Goal: Task Accomplishment & Management: Manage account settings

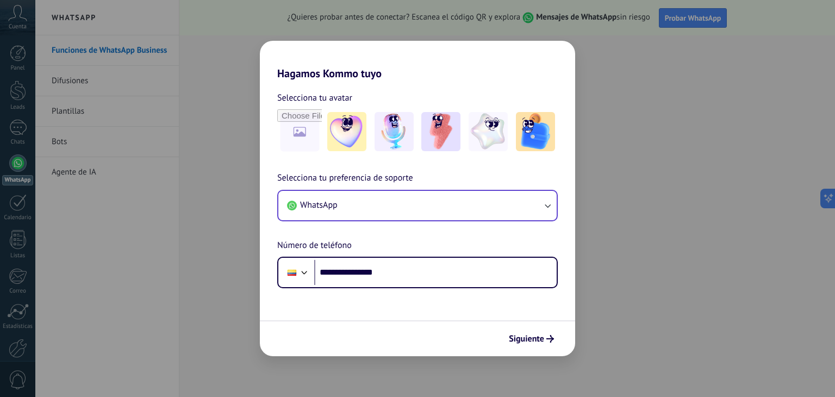
type input "**********"
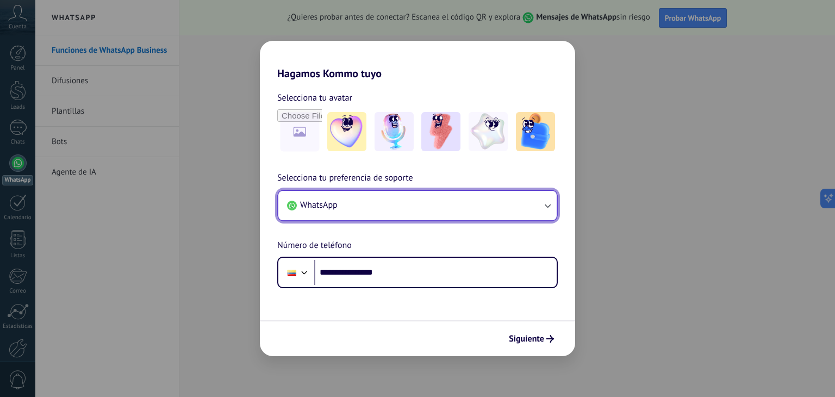
click at [496, 206] on button "WhatsApp" at bounding box center [417, 205] width 278 height 29
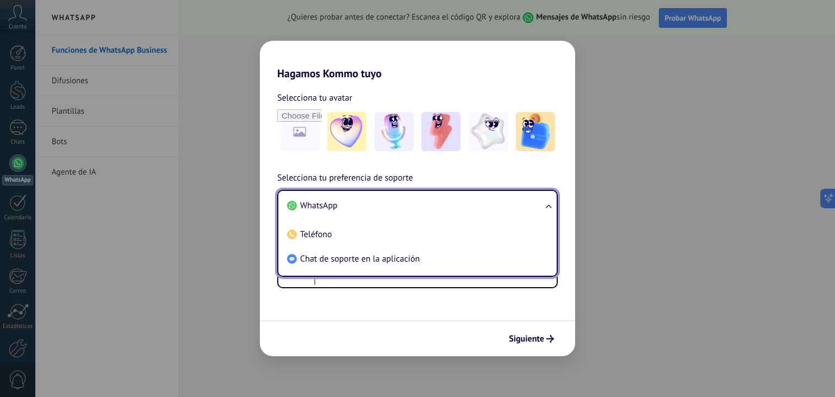
click at [497, 198] on li "WhatsApp" at bounding box center [415, 206] width 265 height 24
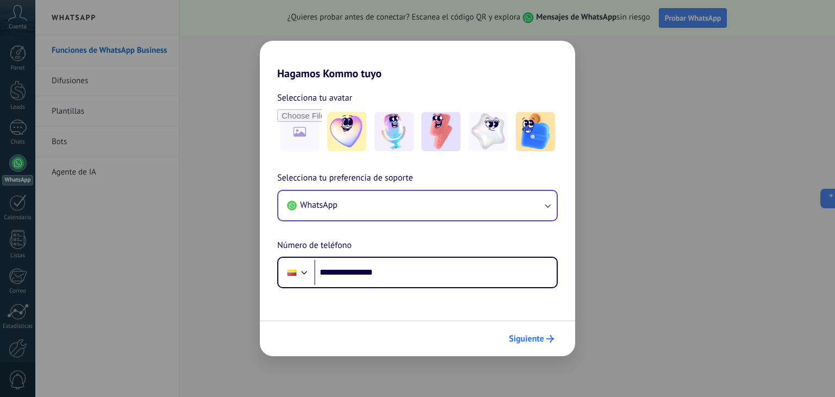
click at [542, 342] on span "Siguiente" at bounding box center [526, 339] width 35 height 8
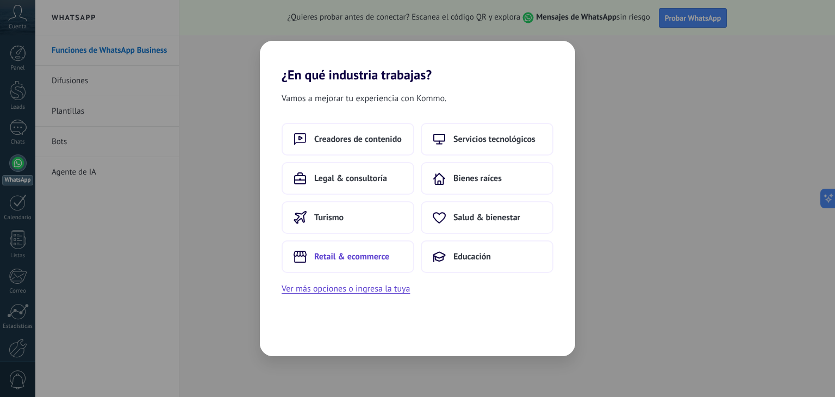
click at [370, 255] on span "Retail & ecommerce" at bounding box center [351, 256] width 75 height 11
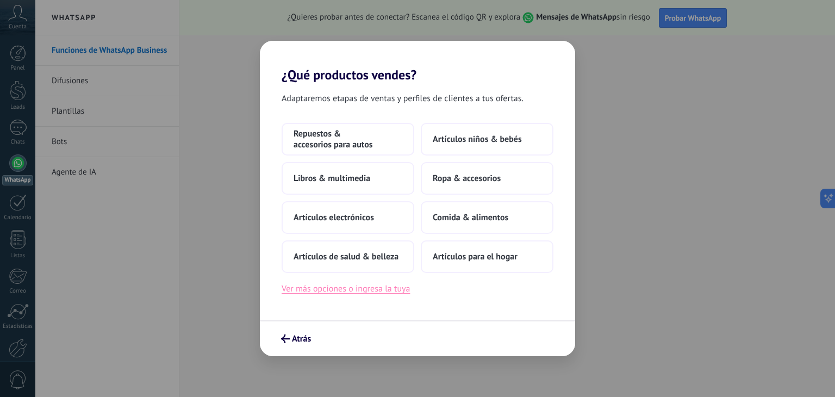
click at [383, 294] on button "Ver más opciones o ingresa la tuya" at bounding box center [346, 289] width 128 height 14
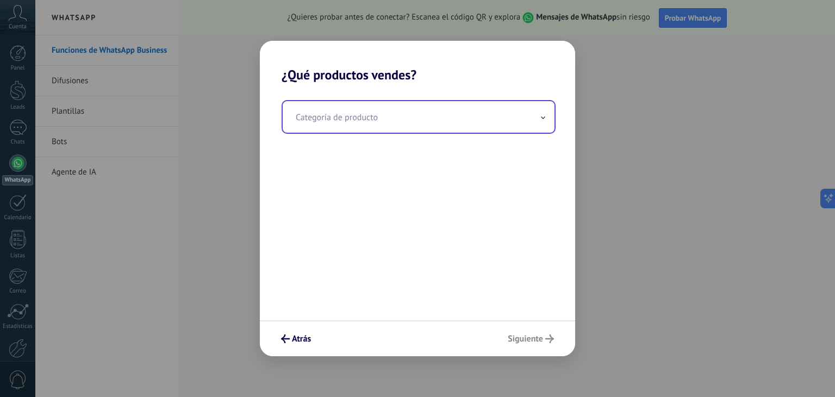
click at [464, 111] on input "text" at bounding box center [419, 117] width 272 height 32
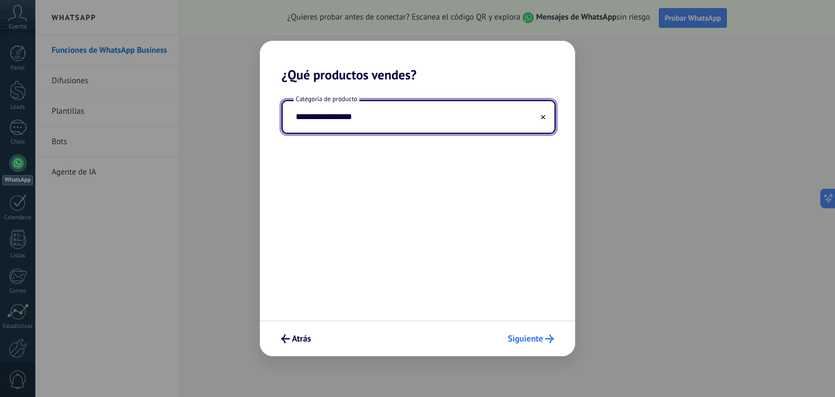
type input "**********"
click at [528, 335] on span "Siguiente" at bounding box center [525, 339] width 35 height 8
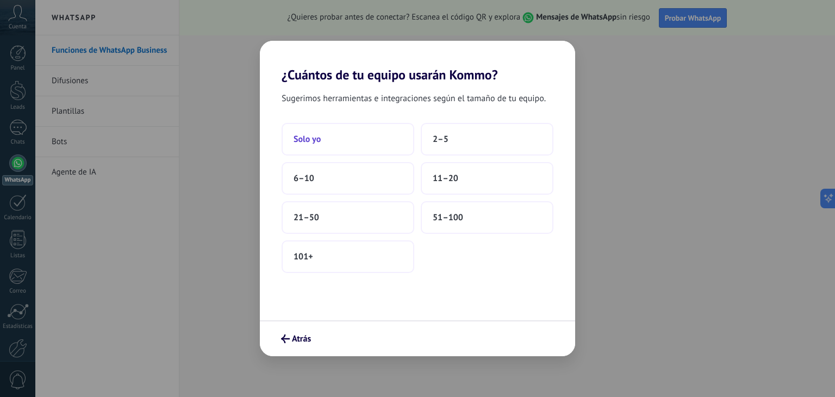
click at [324, 142] on button "Solo yo" at bounding box center [348, 139] width 133 height 33
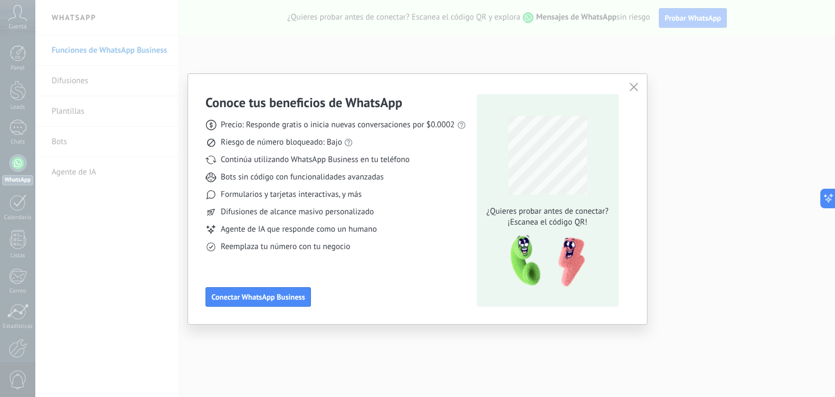
click at [634, 86] on use "button" at bounding box center [633, 87] width 8 height 8
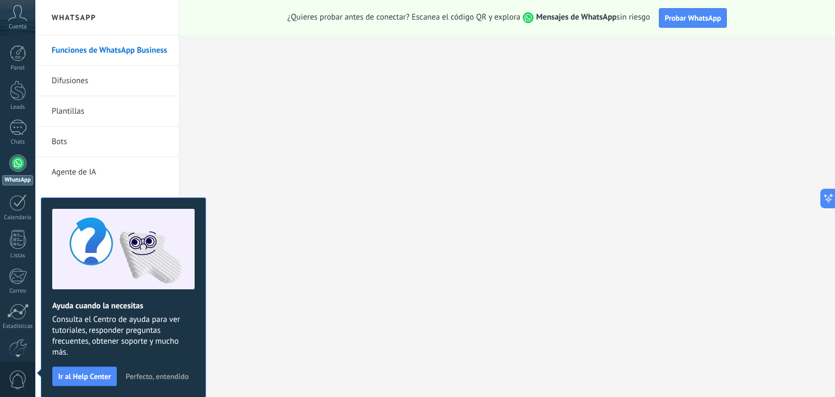
click at [135, 377] on span "Perfecto, entendido" at bounding box center [157, 376] width 63 height 8
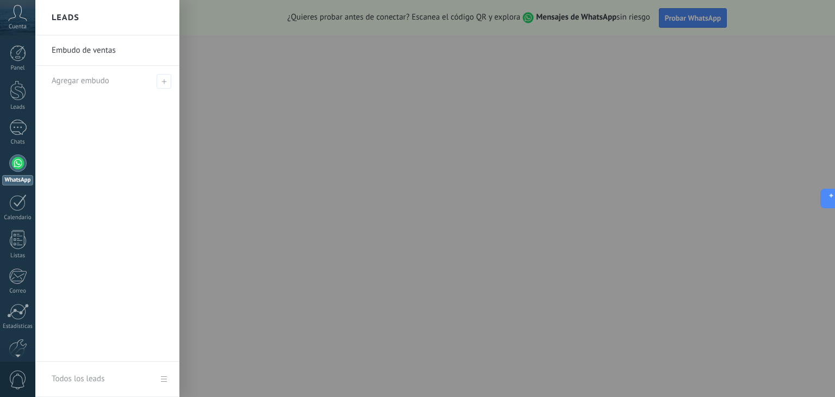
click at [76, 55] on link "Embudo de ventas" at bounding box center [110, 50] width 117 height 30
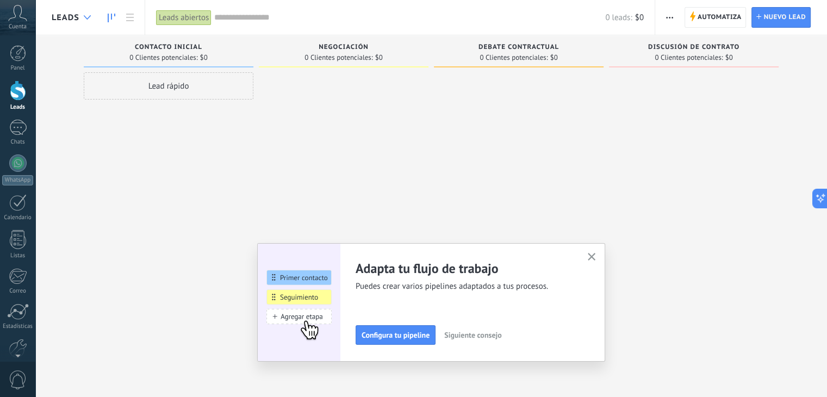
click at [84, 18] on icon at bounding box center [87, 17] width 7 height 4
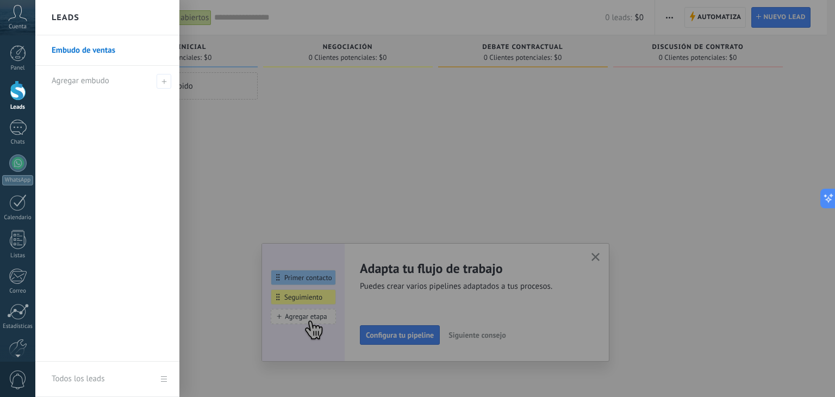
click at [78, 52] on link "Embudo de ventas" at bounding box center [110, 50] width 117 height 30
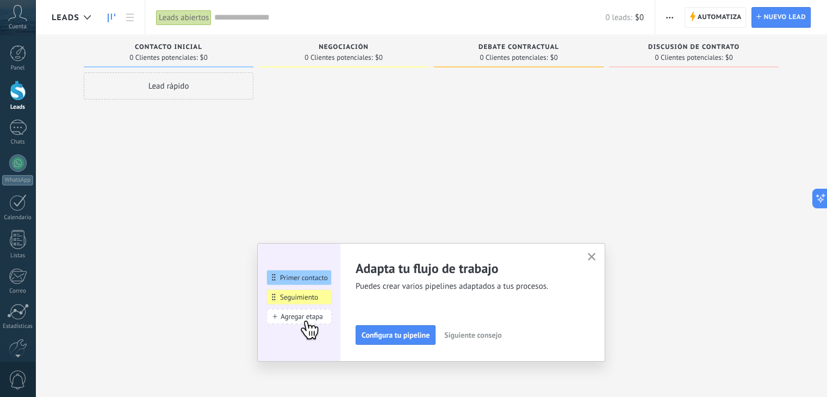
click at [207, 16] on div "Leads abiertos" at bounding box center [183, 18] width 55 height 16
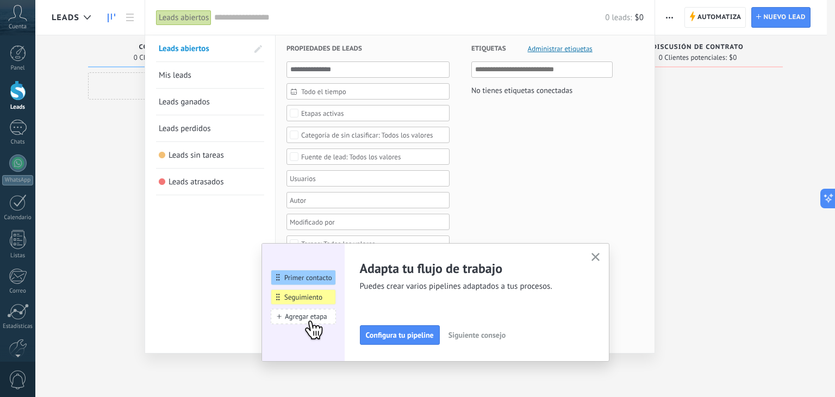
click at [410, 38] on h3 "Propiedades de leads" at bounding box center [367, 48] width 163 height 26
click at [410, 22] on input "text" at bounding box center [409, 17] width 391 height 11
click at [133, 16] on div at bounding box center [417, 198] width 835 height 397
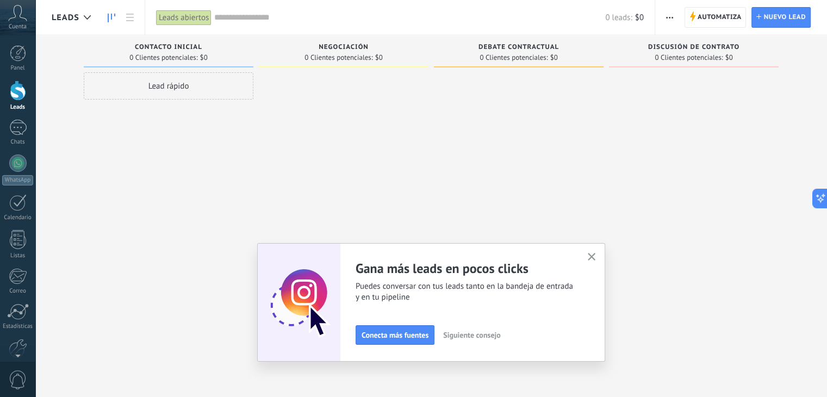
click at [154, 86] on div "Lead rápido" at bounding box center [169, 85] width 170 height 27
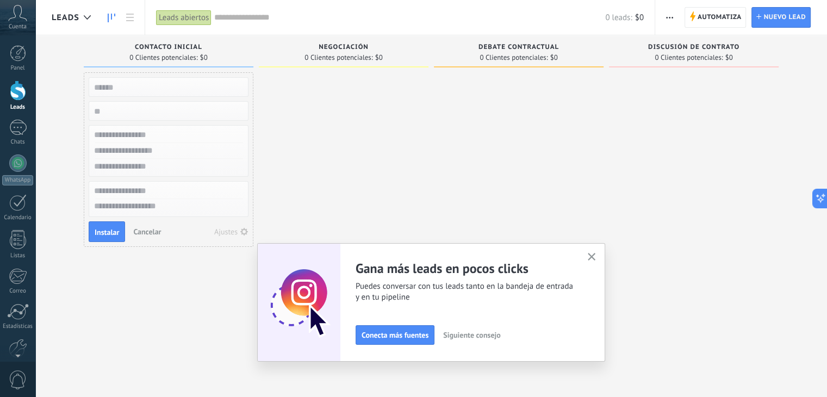
click at [377, 124] on div at bounding box center [344, 199] width 170 height 255
click at [153, 230] on span "Cancelar" at bounding box center [147, 232] width 28 height 10
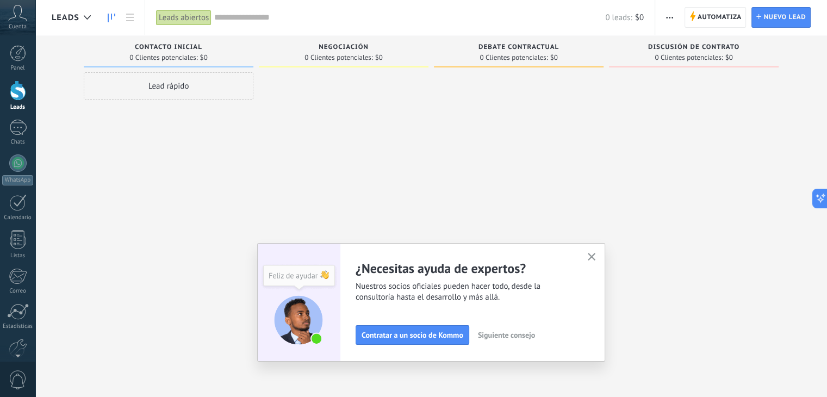
click at [337, 55] on span "0 Clientes potenciales:" at bounding box center [338, 57] width 68 height 7
click at [554, 51] on div "Debate contractual" at bounding box center [518, 47] width 159 height 9
click at [676, 49] on span "Discusión de contrato" at bounding box center [693, 47] width 91 height 8
click at [719, 24] on span "Automatiza" at bounding box center [719, 18] width 44 height 20
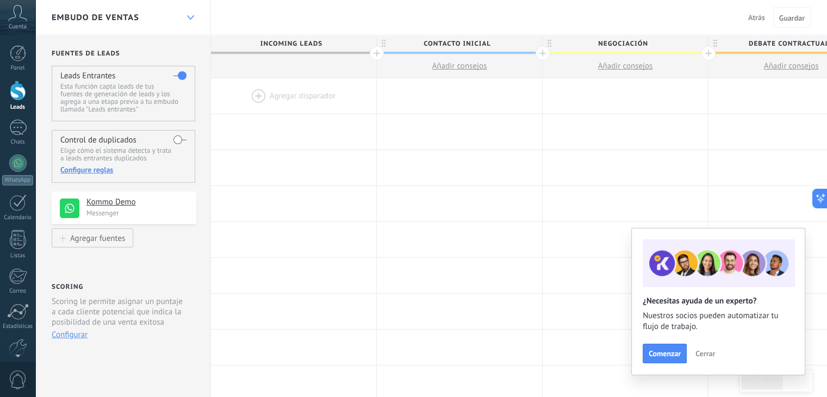
click at [188, 16] on icon at bounding box center [190, 17] width 7 height 4
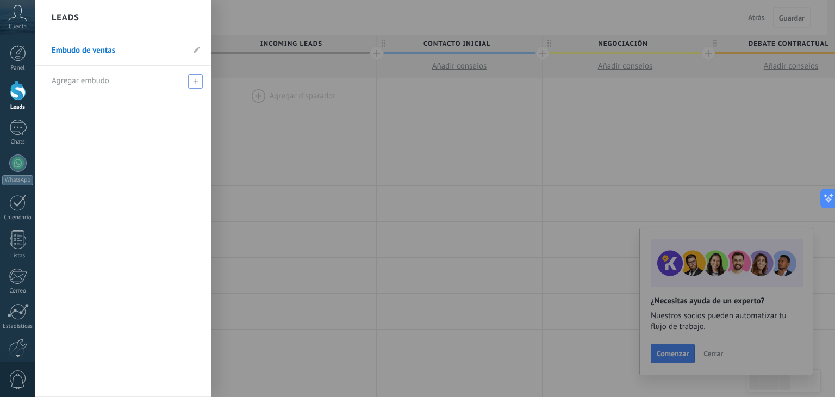
click at [94, 76] on span "Agregar embudo" at bounding box center [81, 81] width 58 height 10
type input "*"
type input "********"
click at [145, 115] on div "Embudo de ventas ********" at bounding box center [123, 215] width 176 height 361
click at [196, 79] on span at bounding box center [197, 81] width 10 height 8
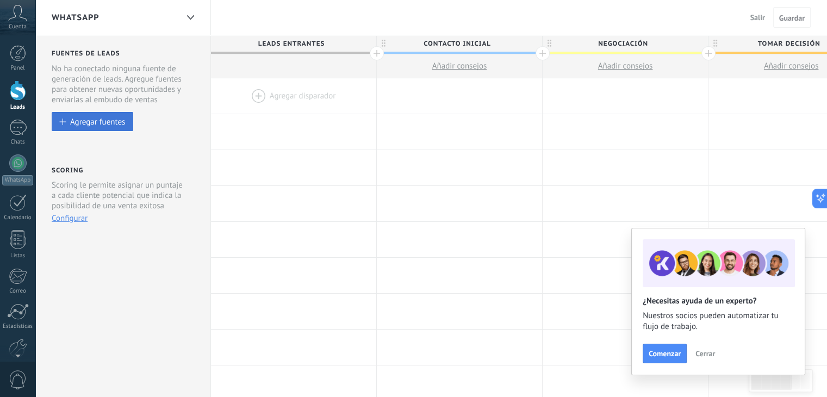
click at [111, 126] on div "Agregar fuentes" at bounding box center [97, 121] width 55 height 9
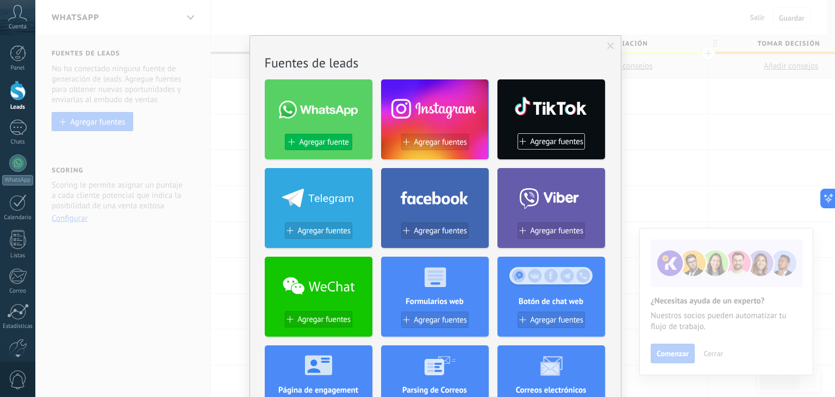
click at [322, 145] on span "Agregar fuente" at bounding box center [323, 142] width 49 height 9
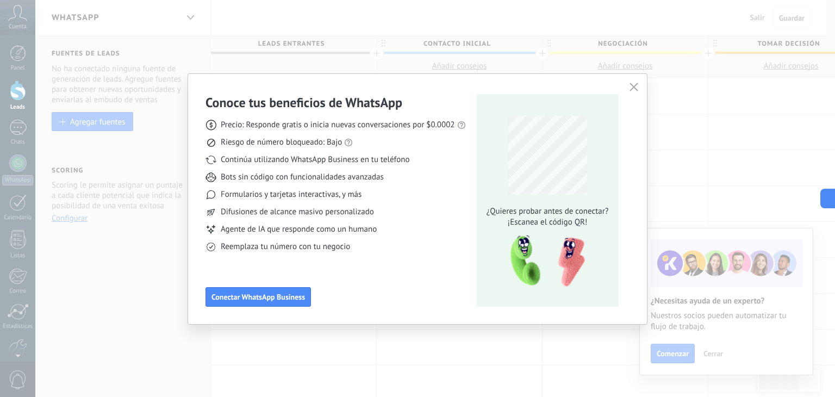
click at [631, 82] on button "button" at bounding box center [634, 87] width 14 height 15
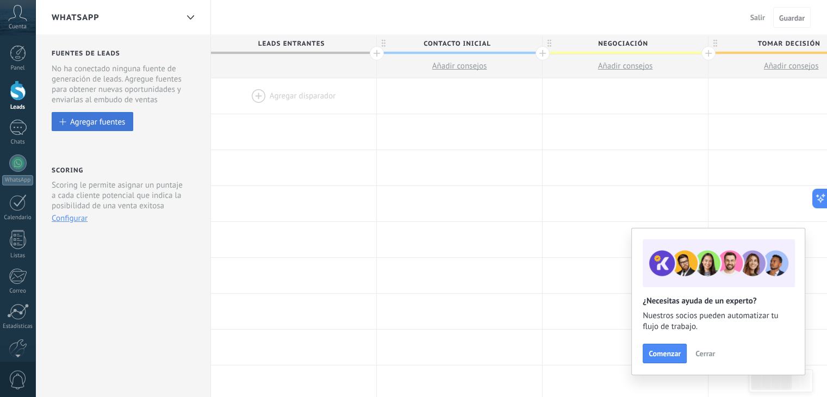
click at [90, 123] on div "Agregar fuentes" at bounding box center [97, 121] width 55 height 9
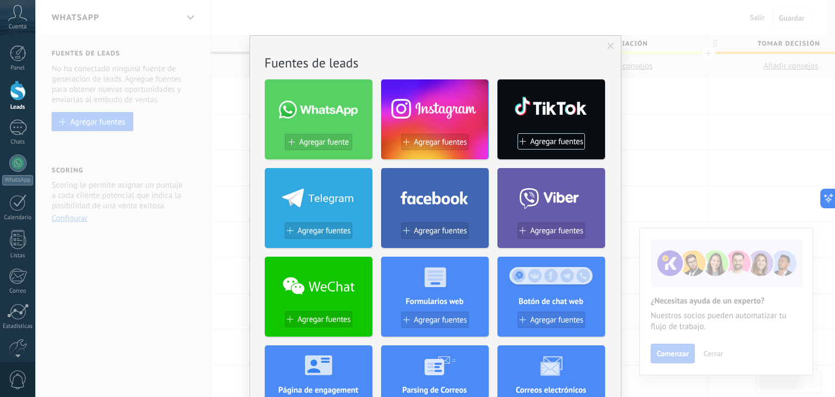
click at [439, 111] on div at bounding box center [435, 107] width 108 height 47
click at [439, 140] on span "Agregar fuentes" at bounding box center [440, 142] width 53 height 9
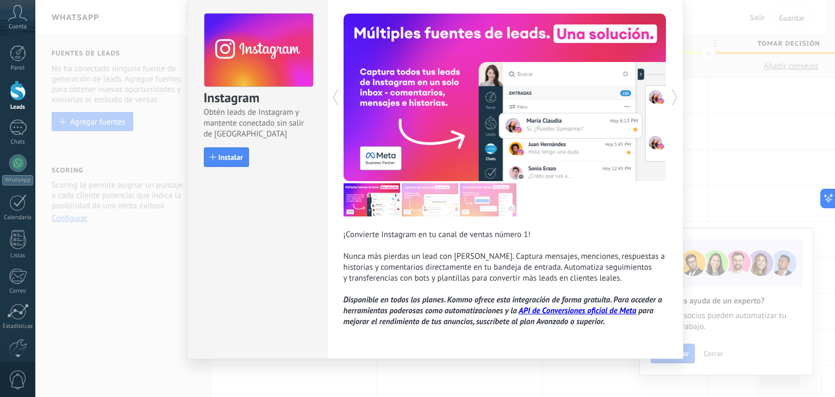
scroll to position [43, 0]
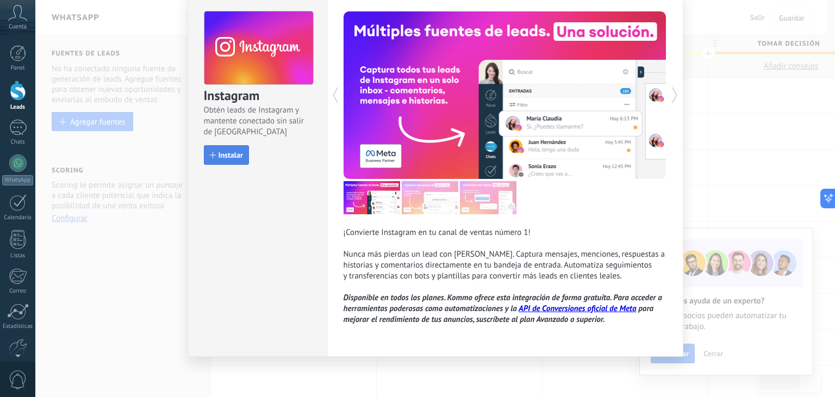
click at [236, 154] on span "Instalar" at bounding box center [231, 155] width 24 height 8
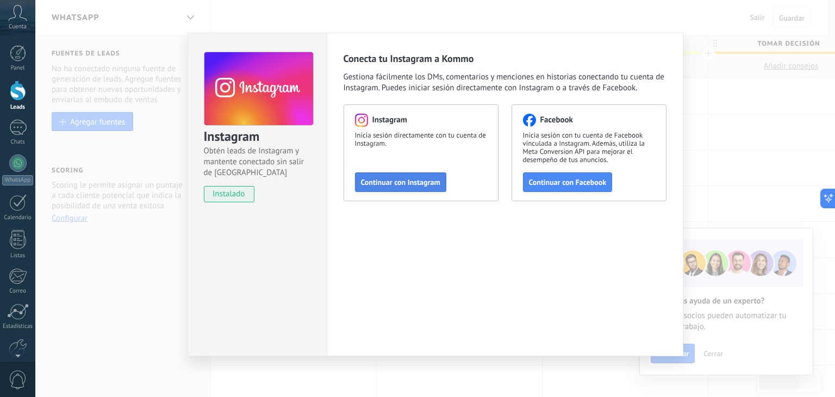
click at [406, 188] on button "Continuar con Instagram" at bounding box center [400, 182] width 91 height 20
click at [576, 180] on span "Continuar con Facebook" at bounding box center [568, 182] width 78 height 8
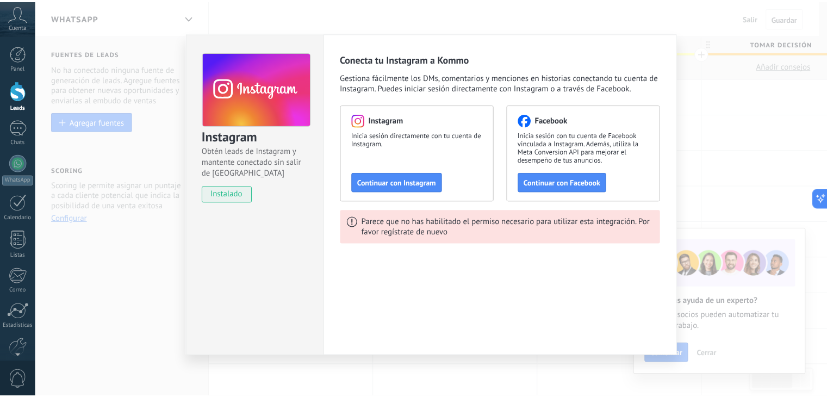
scroll to position [0, 0]
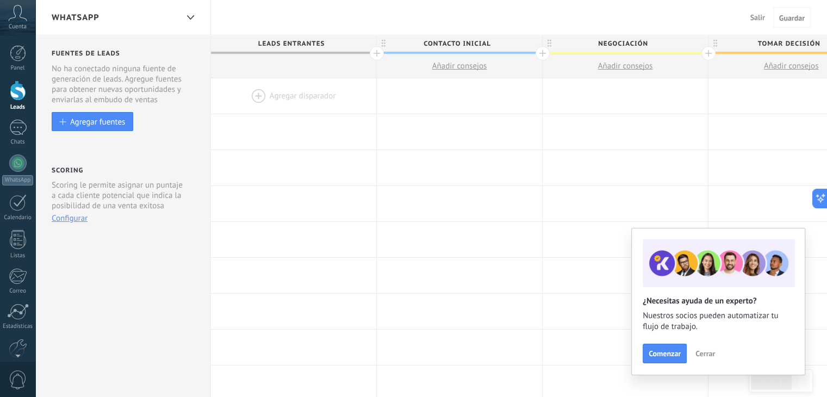
click at [706, 356] on span "Cerrar" at bounding box center [705, 354] width 20 height 8
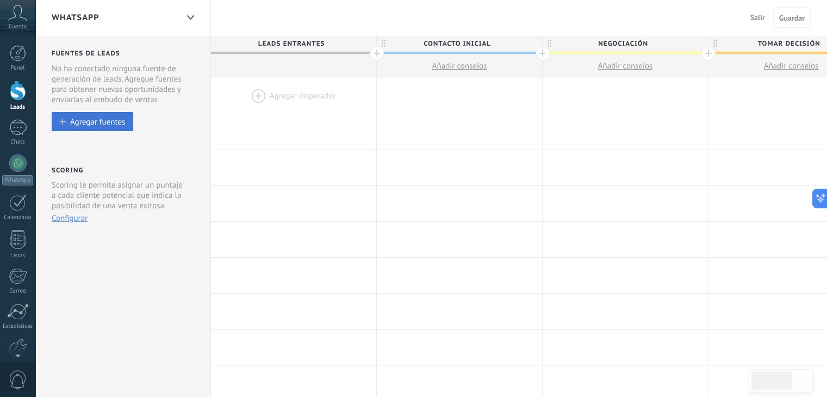
click at [126, 112] on button "Agregar fuentes" at bounding box center [93, 121] width 82 height 19
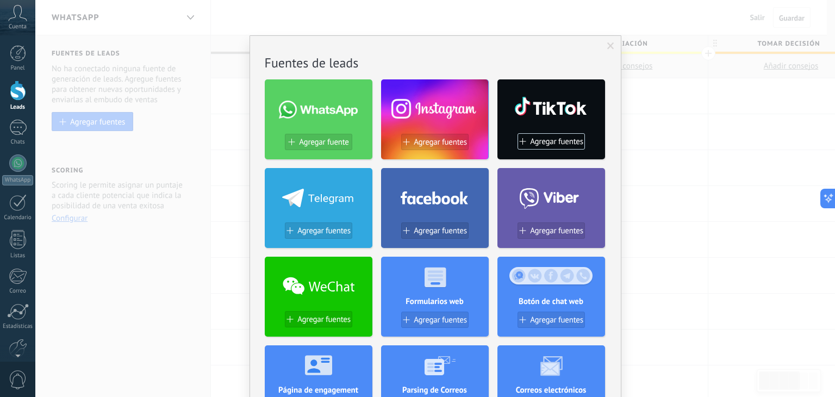
click at [609, 45] on span at bounding box center [610, 46] width 7 height 8
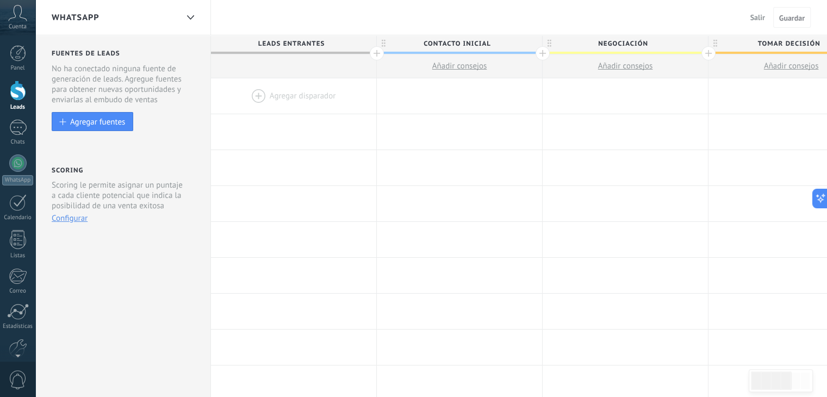
click at [7, 11] on div "Cuenta" at bounding box center [17, 17] width 35 height 35
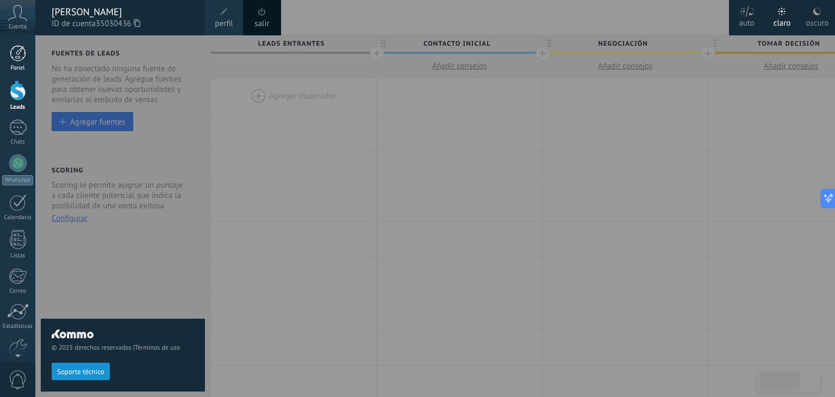
click at [11, 64] on link "Panel" at bounding box center [17, 58] width 35 height 27
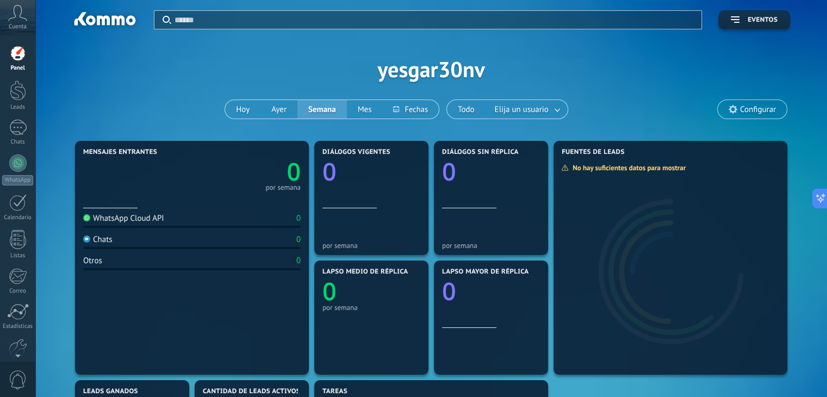
click at [10, 21] on icon at bounding box center [17, 13] width 19 height 16
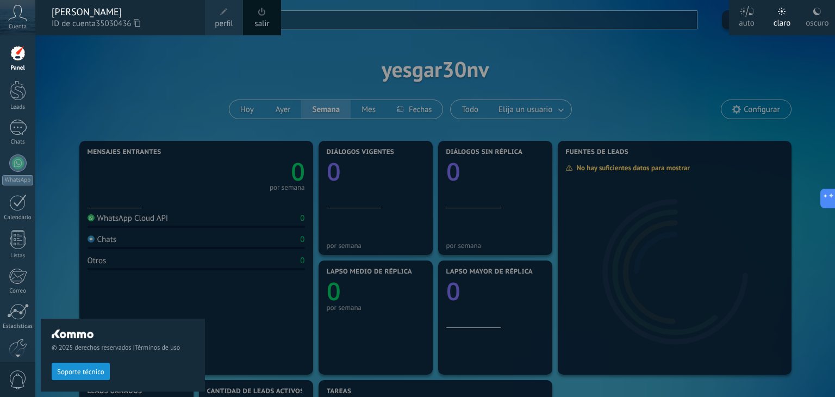
click at [16, 60] on div at bounding box center [18, 53] width 16 height 16
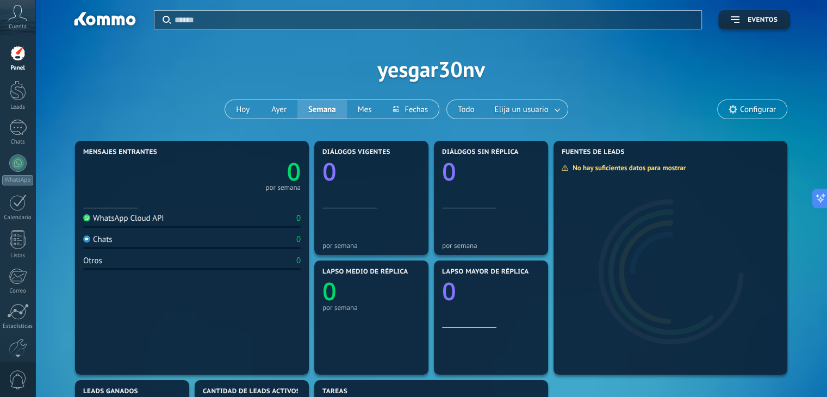
click at [235, 163] on icon "0" at bounding box center [246, 168] width 109 height 24
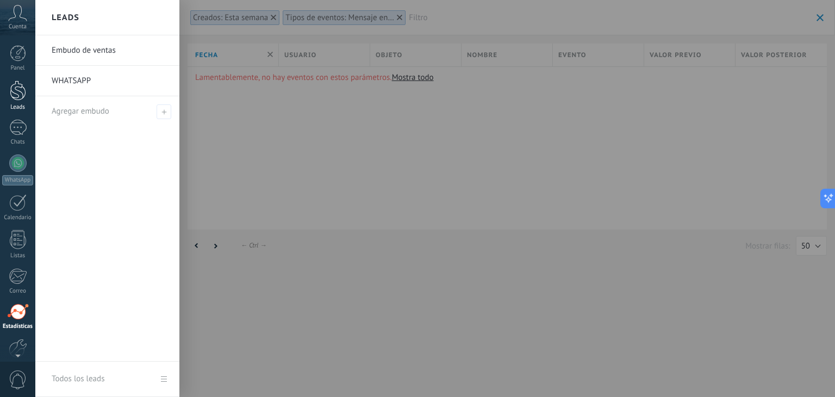
click at [17, 95] on div at bounding box center [18, 90] width 16 height 20
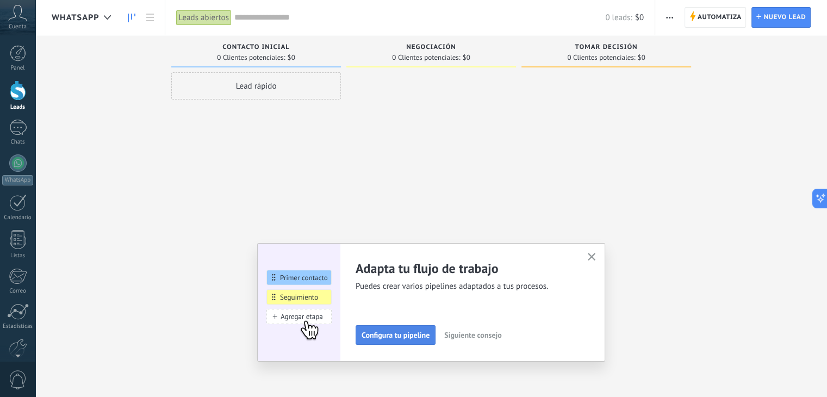
click at [400, 336] on span "Configura tu pipeline" at bounding box center [395, 335] width 68 height 8
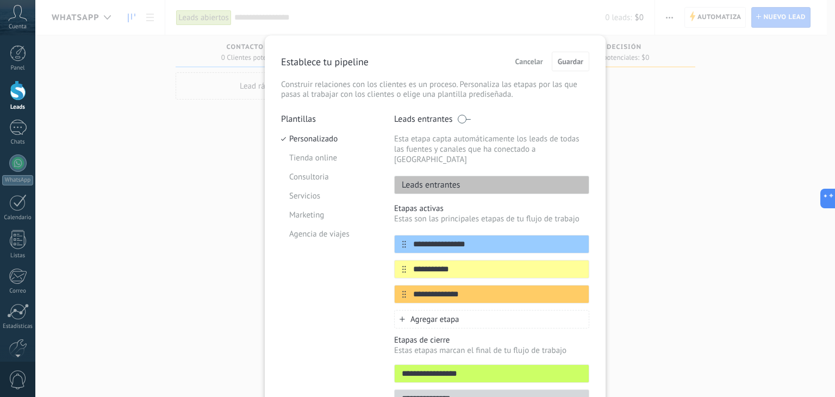
click at [433, 314] on span "Agregar etapa" at bounding box center [434, 319] width 49 height 10
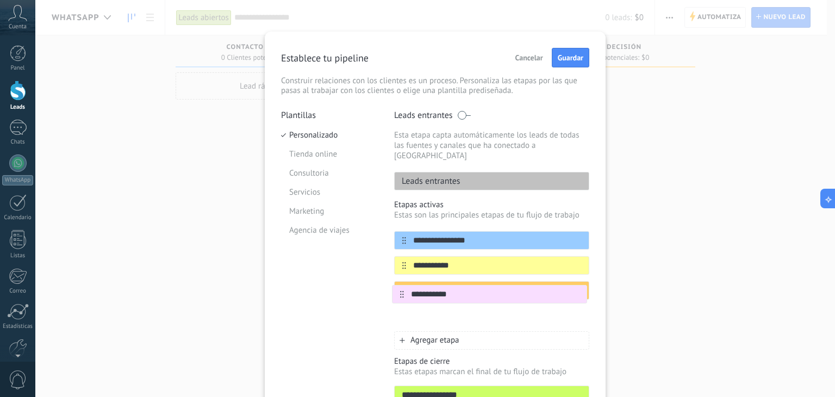
scroll to position [4, 0]
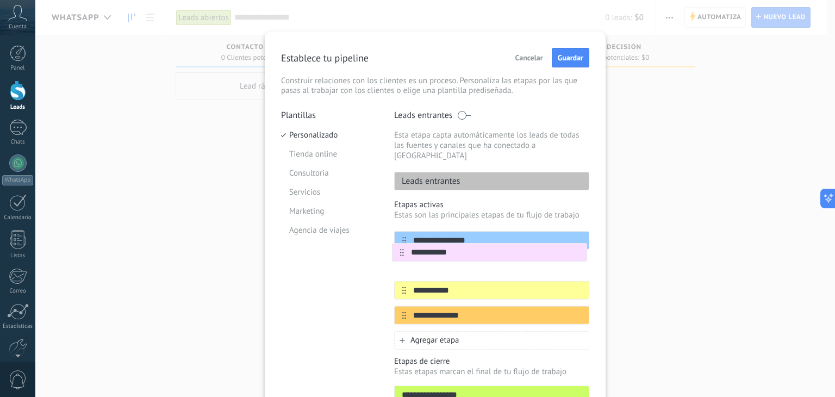
drag, startPoint x: 400, startPoint y: 309, endPoint x: 400, endPoint y: 250, distance: 59.8
click at [400, 250] on div "**********" at bounding box center [491, 277] width 195 height 93
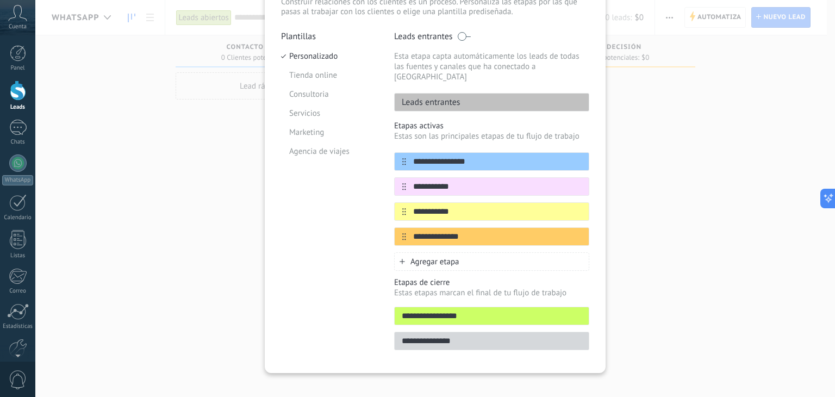
scroll to position [83, 0]
type input "**********"
click at [452, 335] on input "**********" at bounding box center [492, 340] width 194 height 11
drag, startPoint x: 459, startPoint y: 329, endPoint x: 321, endPoint y: 332, distance: 138.1
click at [321, 332] on div "**********" at bounding box center [435, 194] width 308 height 326
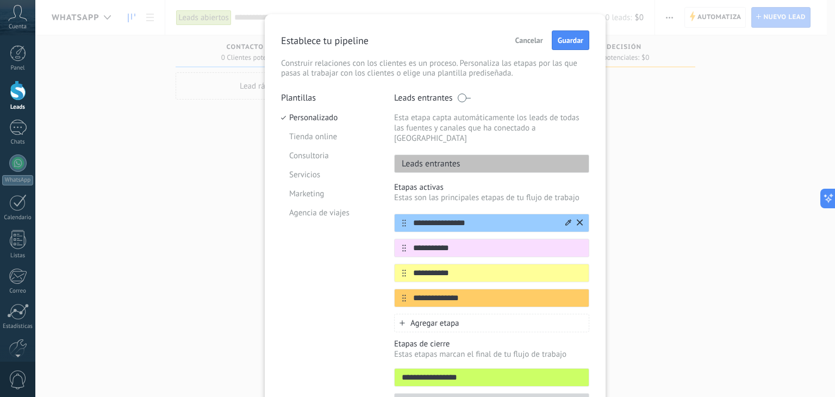
scroll to position [0, 0]
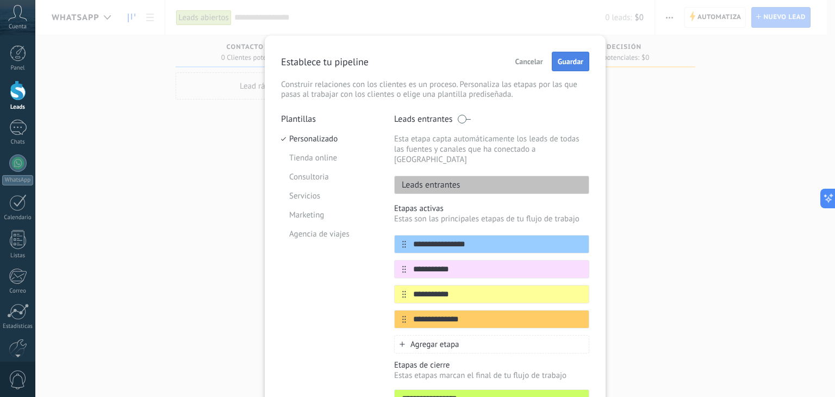
type input "**********"
click at [564, 64] on span "Guardar" at bounding box center [571, 62] width 26 height 8
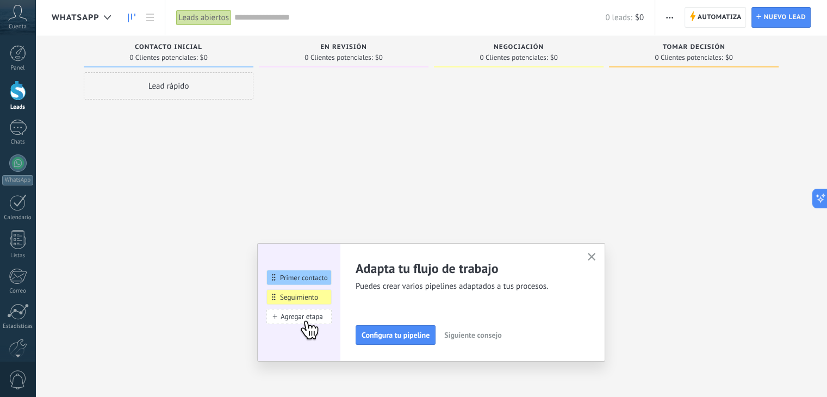
click at [674, 18] on button "button" at bounding box center [670, 17] width 16 height 21
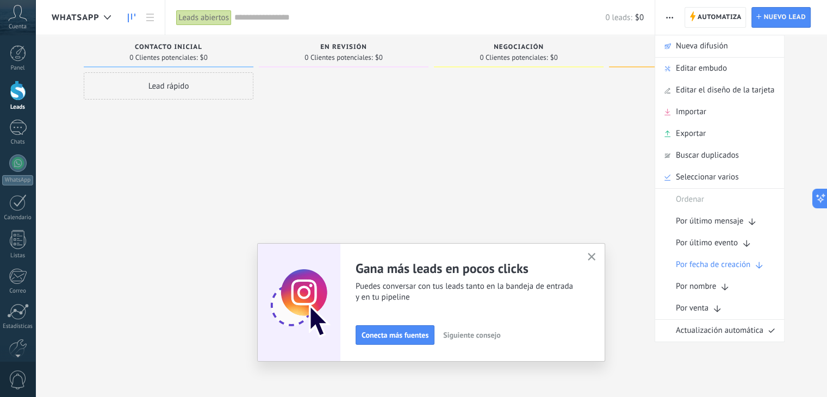
click at [506, 200] on div at bounding box center [519, 199] width 170 height 255
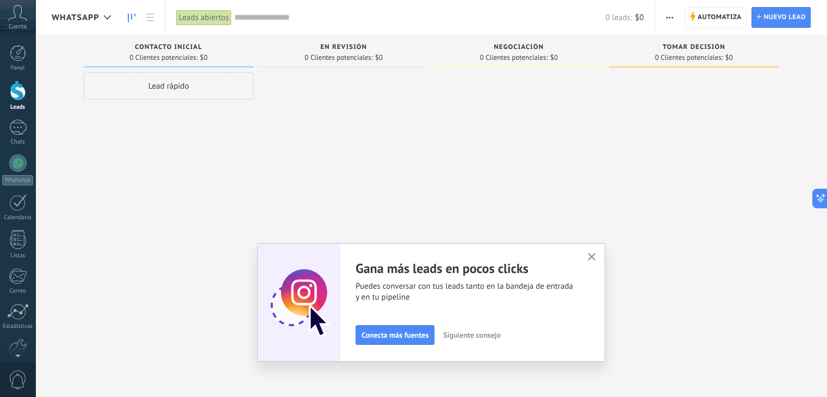
click at [669, 21] on span "button" at bounding box center [669, 17] width 7 height 21
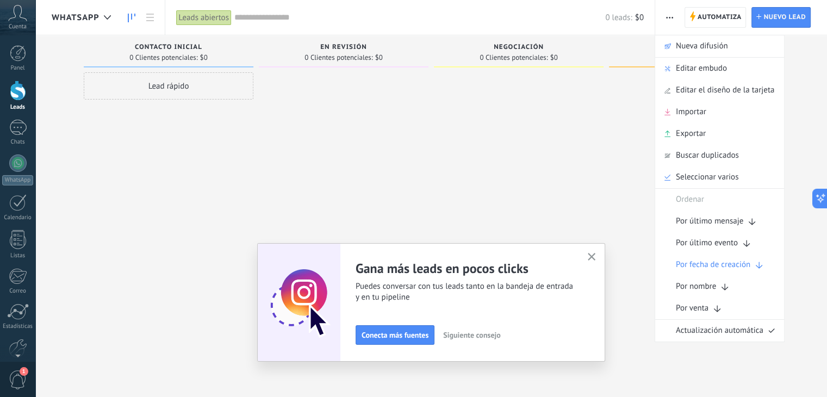
click at [613, 181] on div at bounding box center [694, 199] width 170 height 255
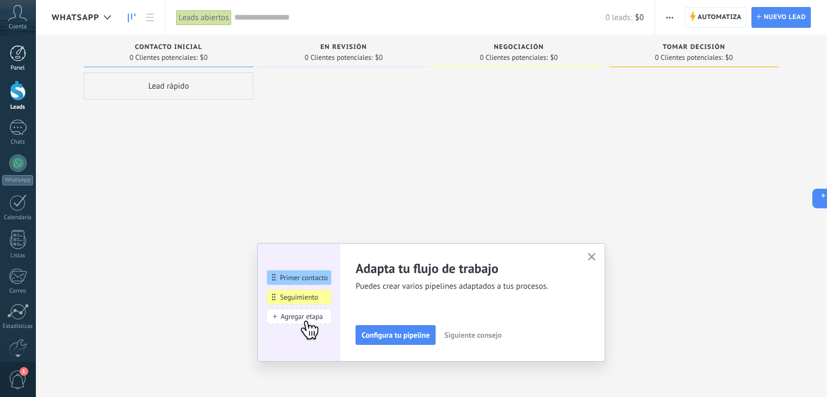
click at [13, 58] on div at bounding box center [18, 53] width 16 height 16
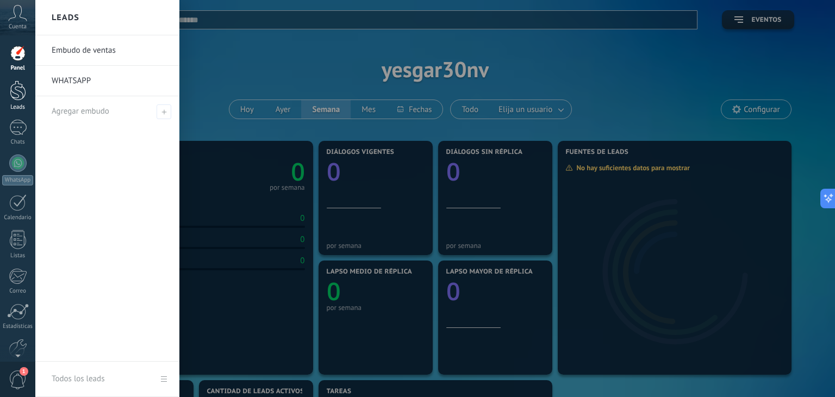
click at [14, 88] on div at bounding box center [18, 90] width 16 height 20
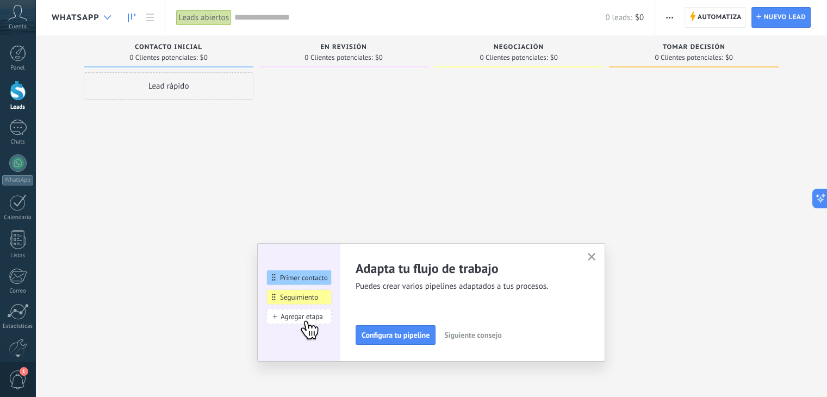
click at [101, 19] on div at bounding box center [107, 17] width 18 height 21
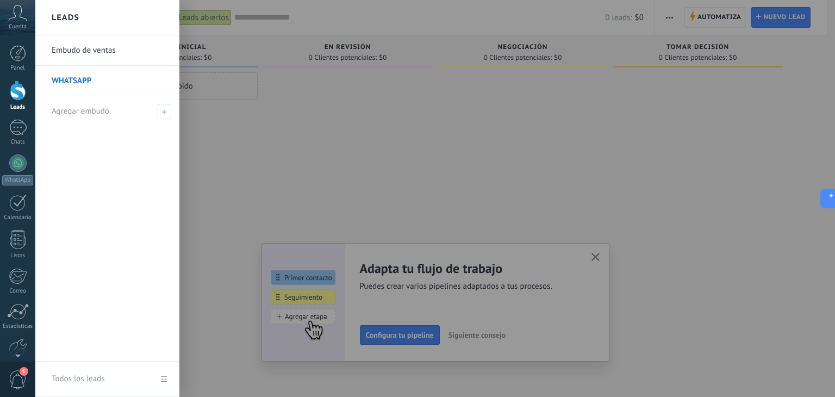
click at [290, 123] on div at bounding box center [452, 198] width 835 height 397
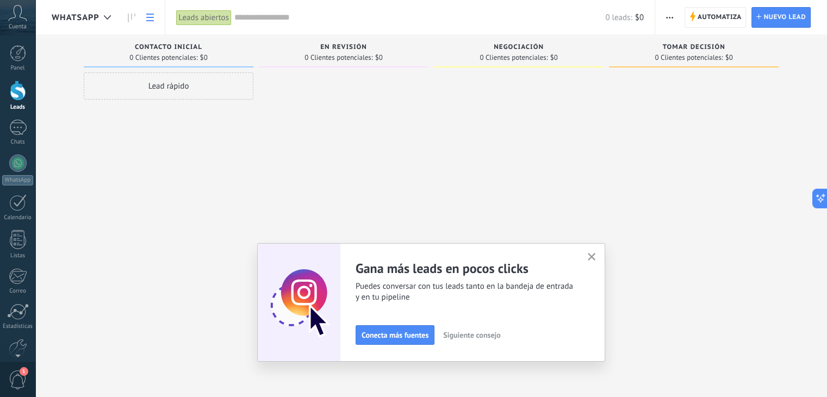
click at [150, 21] on link at bounding box center [150, 17] width 18 height 21
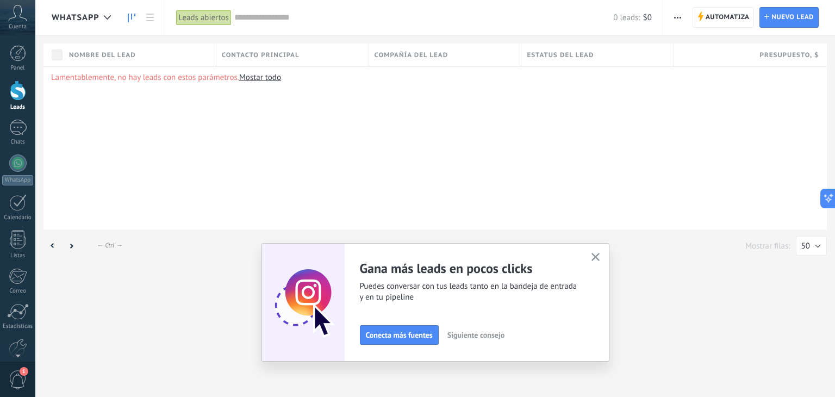
click at [128, 14] on icon at bounding box center [132, 18] width 8 height 9
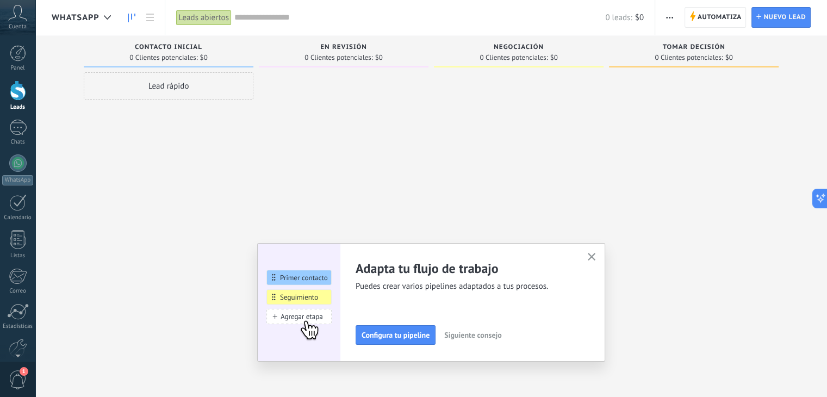
click at [213, 79] on div "Lead rápido" at bounding box center [169, 85] width 170 height 27
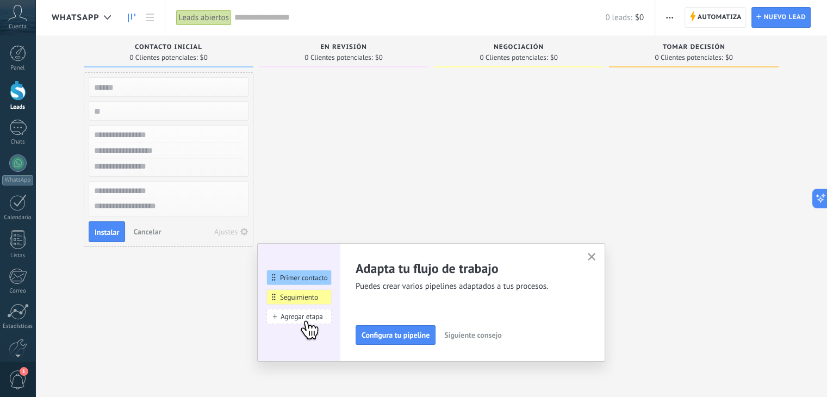
click at [147, 227] on span "Cancelar" at bounding box center [147, 232] width 28 height 10
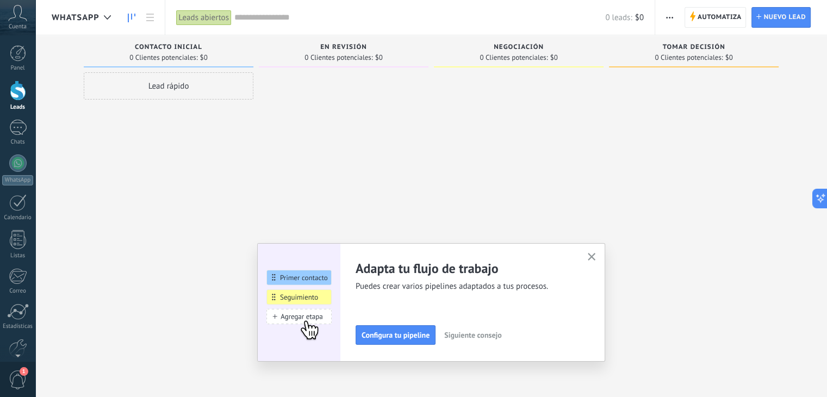
click at [401, 126] on div at bounding box center [344, 199] width 170 height 255
drag, startPoint x: 401, startPoint y: 126, endPoint x: 384, endPoint y: 116, distance: 20.0
click at [384, 116] on div at bounding box center [344, 199] width 170 height 255
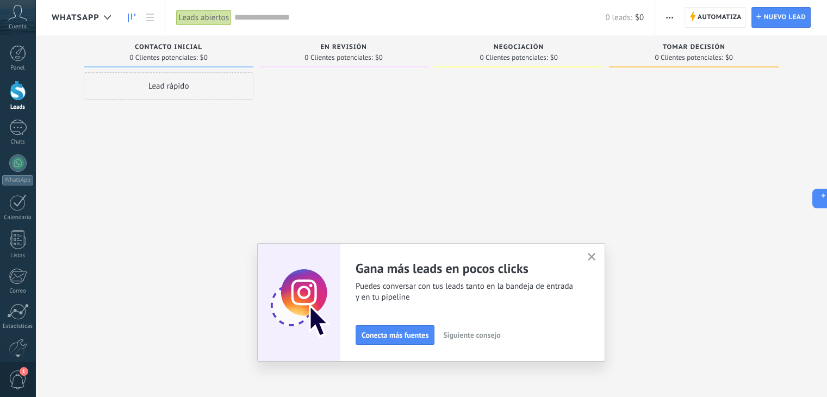
click at [341, 47] on span "En Revisión" at bounding box center [343, 47] width 47 height 8
click at [182, 48] on span "Contacto inicial" at bounding box center [168, 47] width 67 height 8
click at [13, 124] on div at bounding box center [17, 128] width 17 height 16
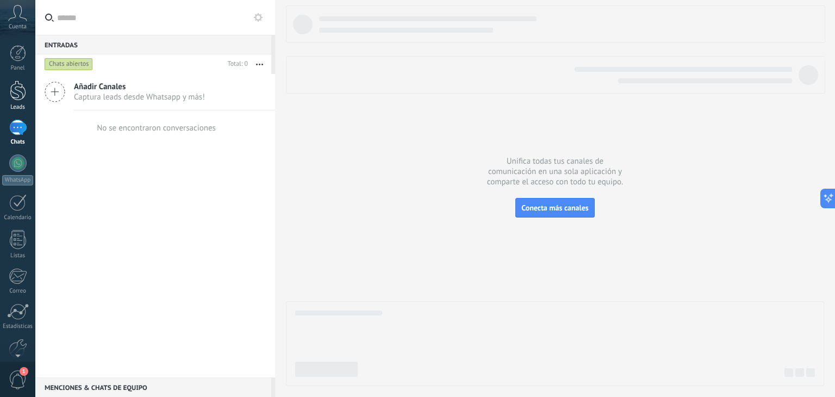
click at [24, 95] on div at bounding box center [18, 90] width 16 height 20
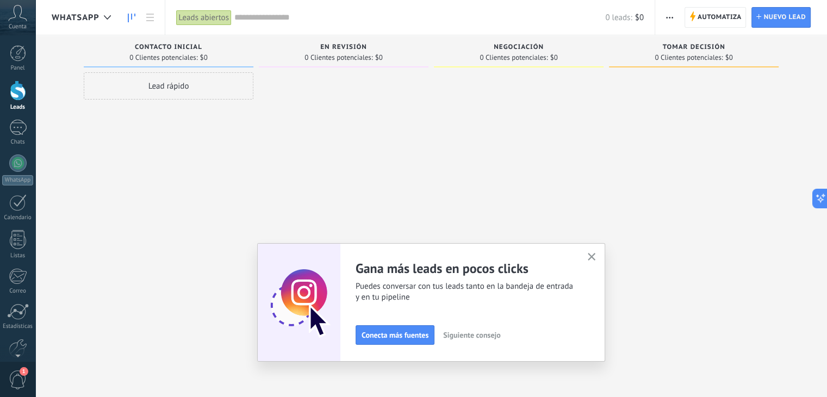
click at [394, 147] on div at bounding box center [344, 199] width 170 height 255
click at [668, 21] on span "button" at bounding box center [669, 17] width 7 height 21
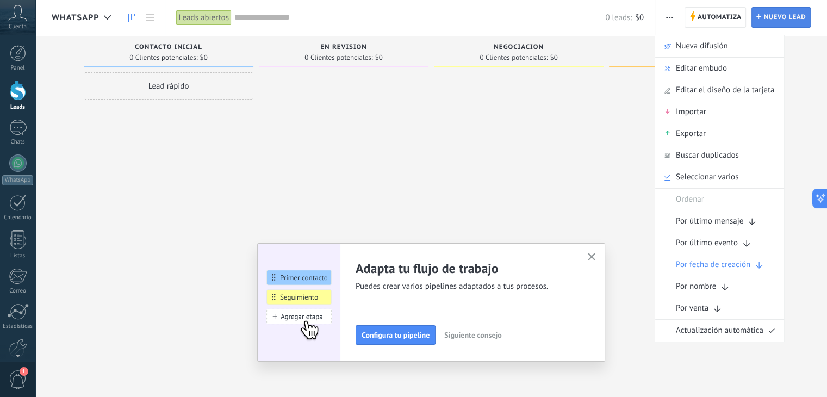
click at [772, 11] on span "Nuevo lead" at bounding box center [784, 18] width 42 height 20
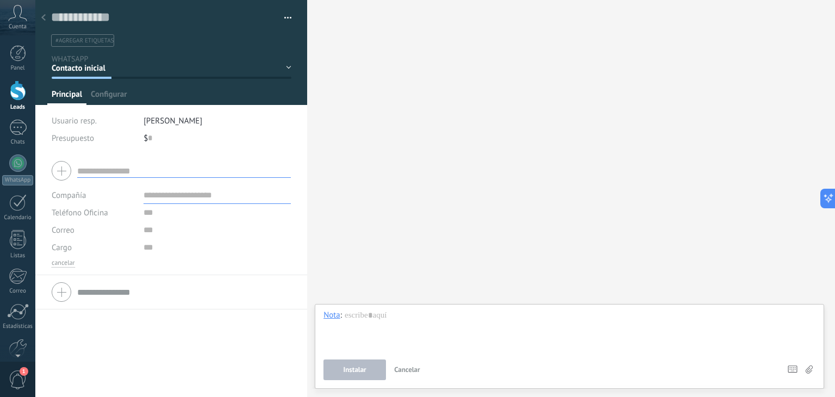
click at [126, 169] on input "text" at bounding box center [184, 171] width 214 height 14
type input "**********"
click at [191, 194] on input "text" at bounding box center [217, 194] width 147 height 17
type input "**********"
click at [167, 209] on input "text" at bounding box center [217, 212] width 147 height 17
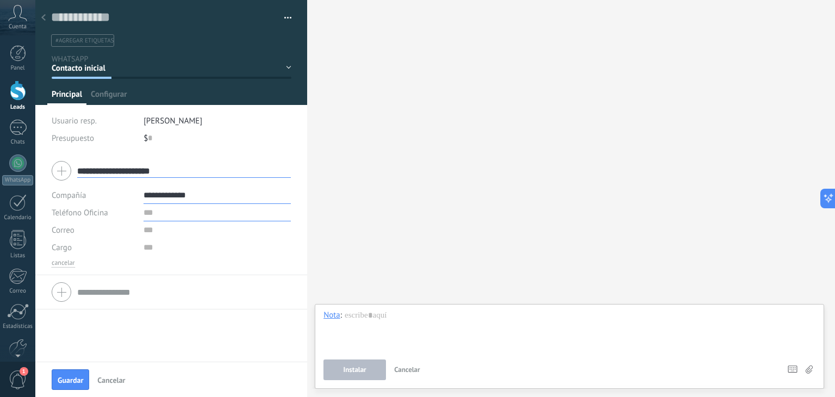
type input "**********"
click at [151, 226] on input "text" at bounding box center [217, 229] width 147 height 17
type input "**********"
click at [175, 265] on div "cancelar" at bounding box center [171, 263] width 239 height 9
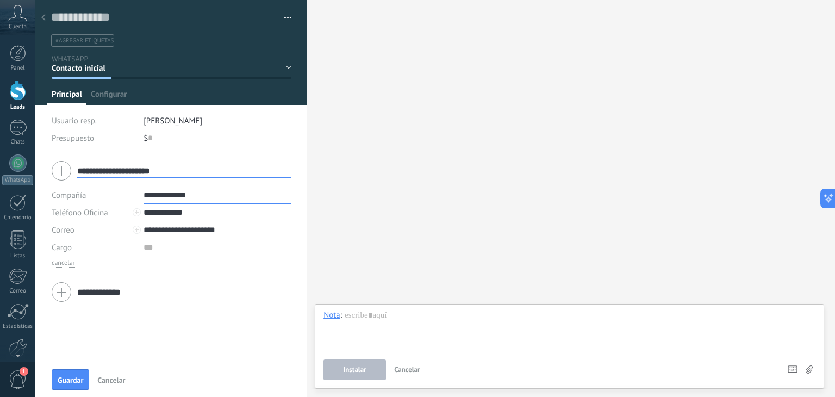
click at [146, 249] on input "text" at bounding box center [217, 247] width 147 height 17
type input "*******"
click at [182, 320] on div "**********" at bounding box center [171, 258] width 272 height 208
click at [80, 385] on button "Guardar" at bounding box center [71, 379] width 38 height 21
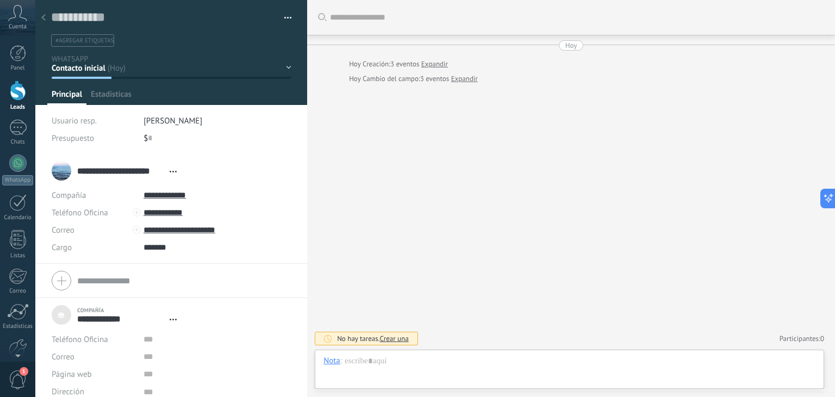
type textarea "***"
click at [253, 101] on span "Configurar" at bounding box center [240, 97] width 36 height 16
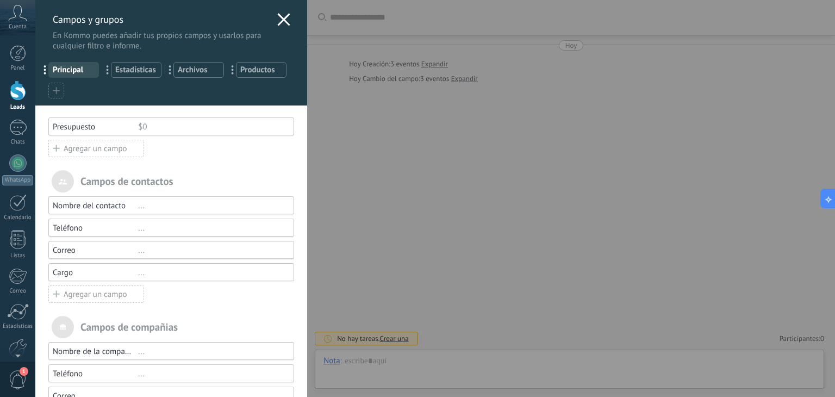
click at [57, 71] on span "Principal" at bounding box center [74, 70] width 42 height 10
click at [124, 67] on span "Estadísticas" at bounding box center [136, 70] width 42 height 10
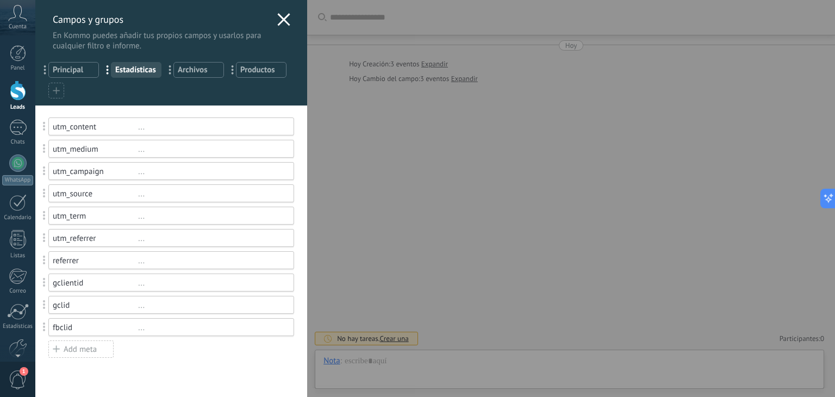
click at [183, 71] on span "Archivos" at bounding box center [199, 70] width 42 height 10
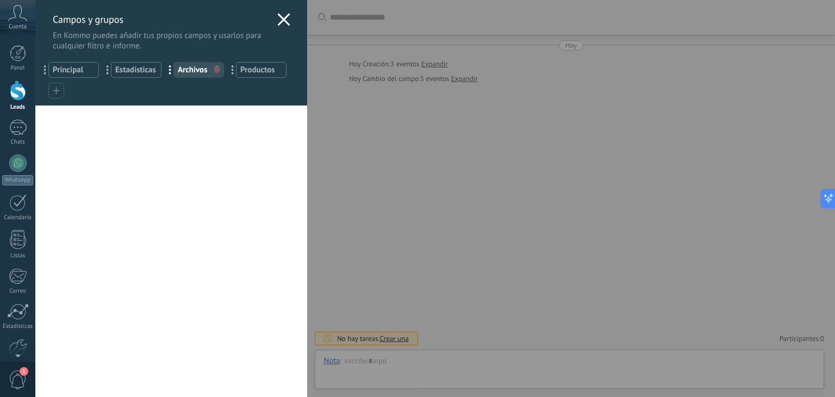
click at [145, 72] on span "Estadísticas" at bounding box center [136, 70] width 42 height 10
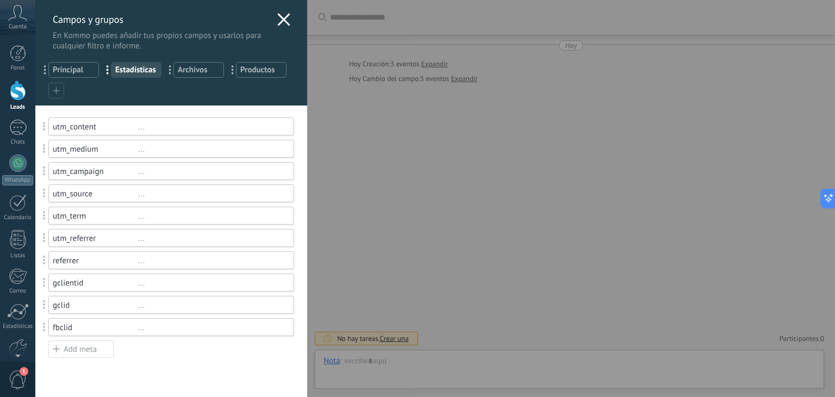
click at [209, 71] on span "Archivos" at bounding box center [199, 70] width 42 height 10
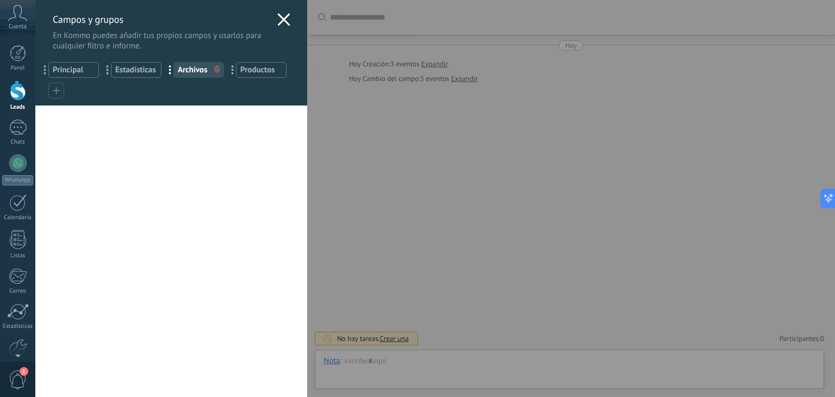
click at [251, 67] on span "Productos" at bounding box center [261, 70] width 42 height 10
click at [58, 73] on span "Principal" at bounding box center [74, 70] width 42 height 10
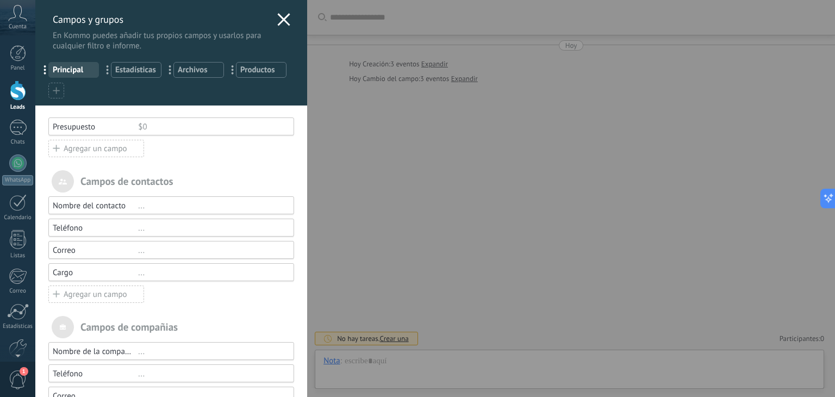
click at [45, 73] on span "..." at bounding box center [49, 69] width 22 height 18
click at [160, 126] on div "$0" at bounding box center [211, 127] width 146 height 10
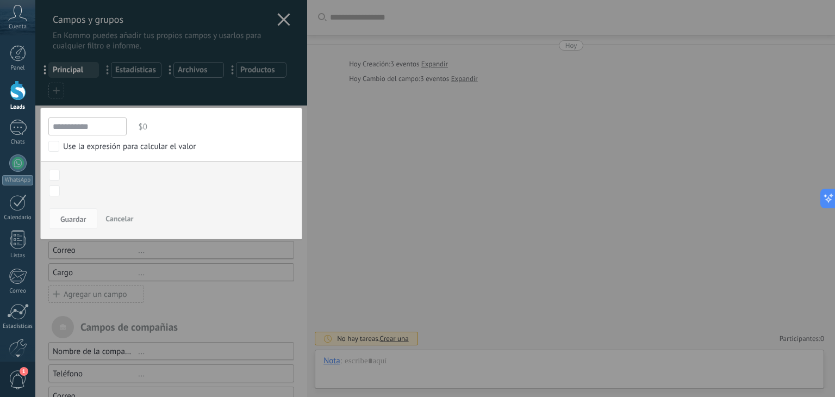
click at [134, 218] on button "Cancelar" at bounding box center [119, 218] width 36 height 21
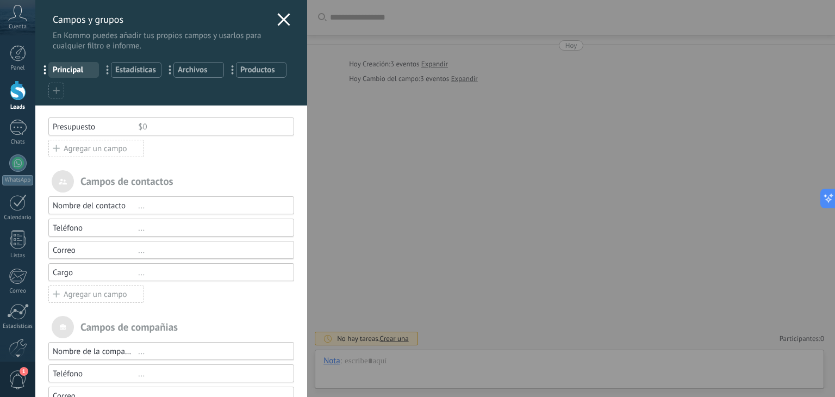
click at [280, 23] on icon at bounding box center [283, 19] width 13 height 13
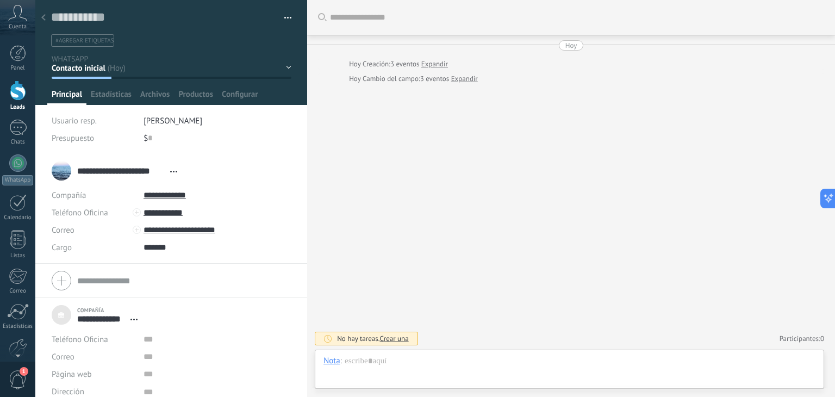
scroll to position [10, 0]
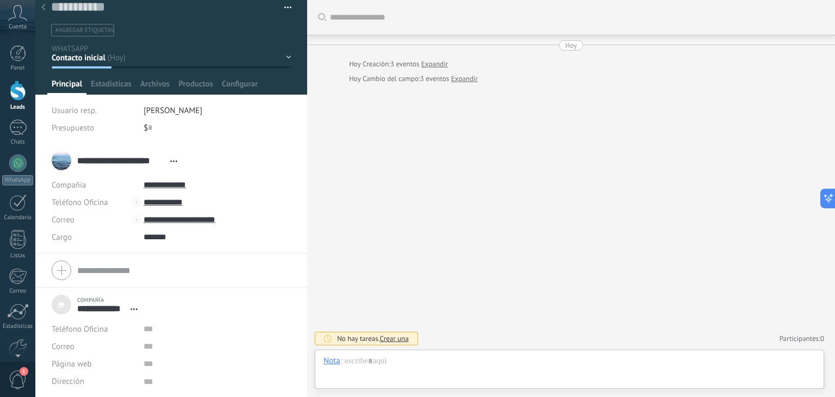
click at [400, 342] on span "Crear una" at bounding box center [394, 338] width 29 height 9
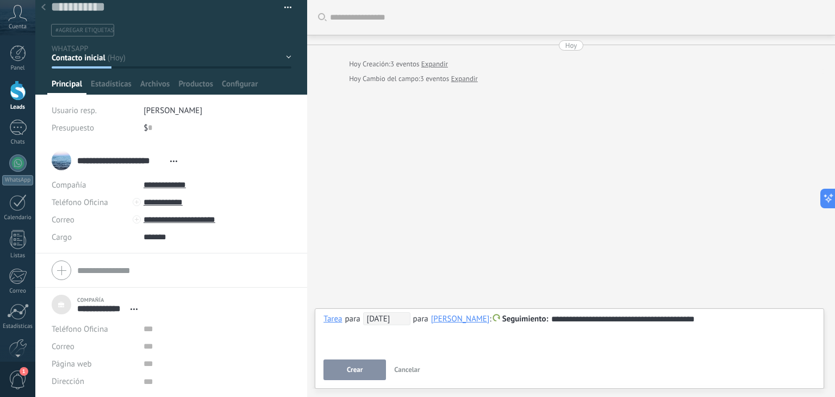
click at [375, 320] on span "[DATE]" at bounding box center [386, 318] width 47 height 13
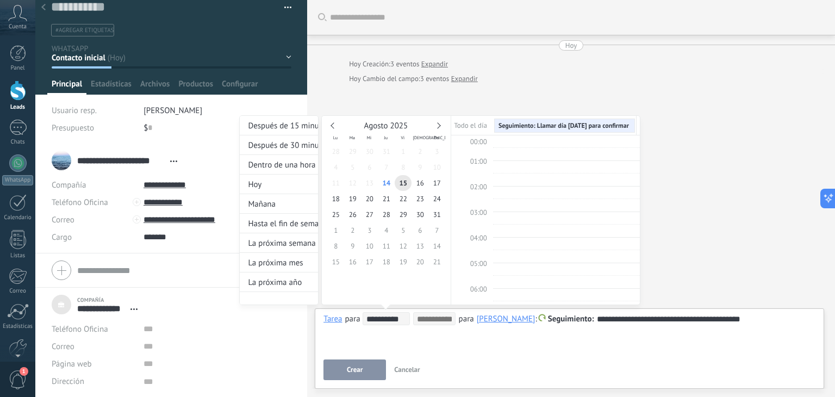
scroll to position [203, 0]
click at [400, 185] on span "15" at bounding box center [403, 183] width 17 height 16
click at [634, 316] on div "**********" at bounding box center [439, 220] width 401 height 210
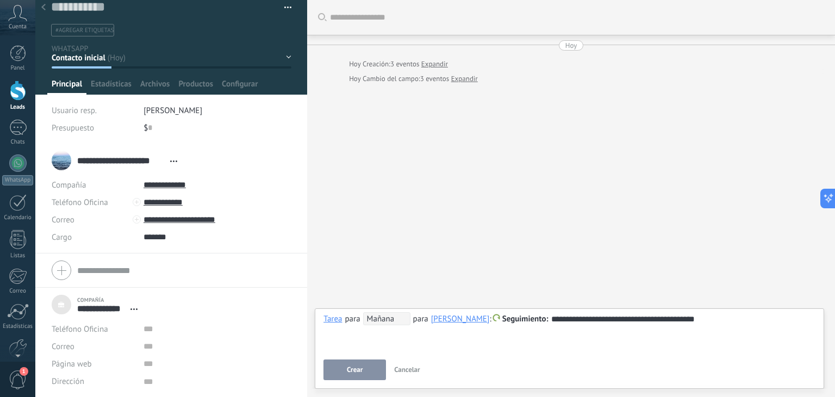
click at [583, 316] on div "**********" at bounding box center [569, 319] width 492 height 13
click at [358, 369] on span "Crear" at bounding box center [355, 370] width 16 height 8
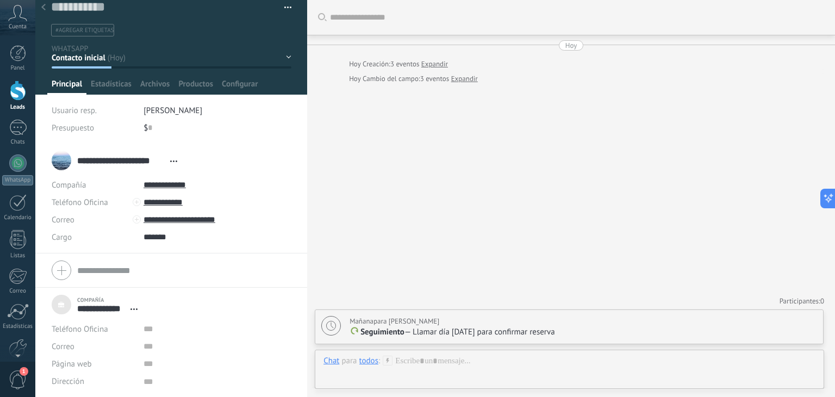
click at [287, 6] on button "button" at bounding box center [284, 7] width 16 height 16
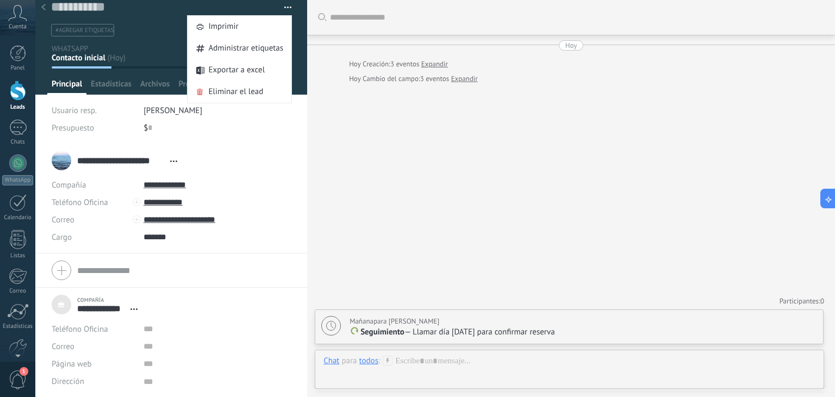
click at [374, 170] on div "Buscar Carga más [DATE] [DATE] Creación: 3 eventos Expandir [DATE] Cambio del c…" at bounding box center [571, 198] width 528 height 397
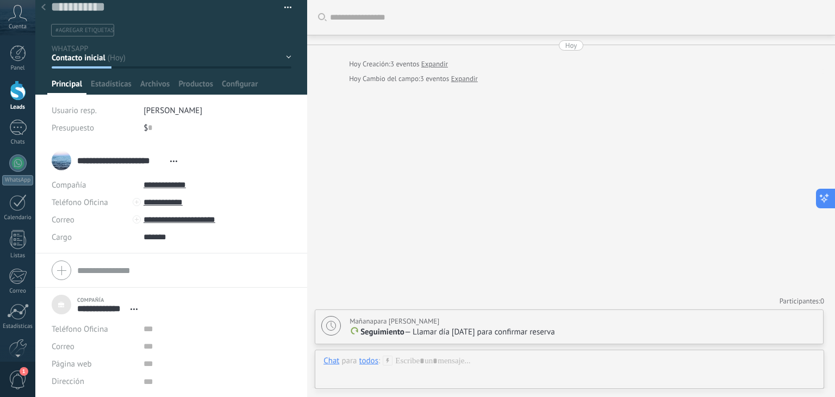
click at [830, 194] on button at bounding box center [826, 199] width 20 height 20
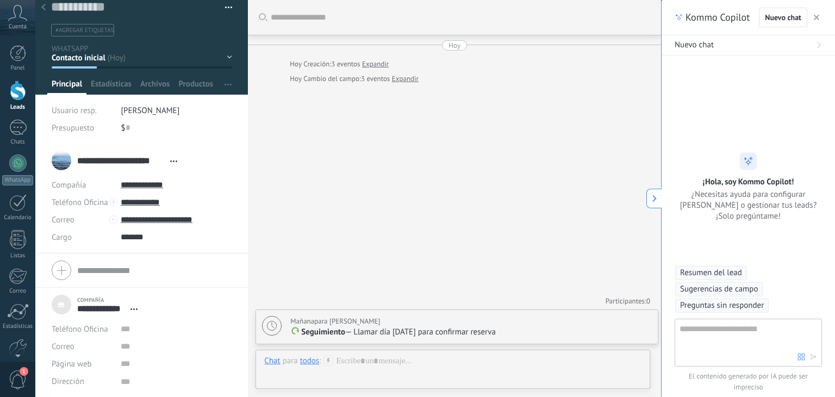
scroll to position [11, 0]
click at [819, 16] on icon "button" at bounding box center [816, 17] width 5 height 5
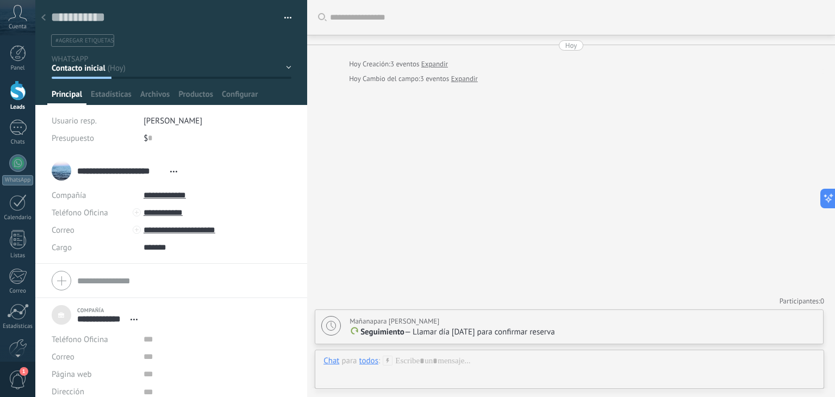
scroll to position [0, 0]
click at [45, 14] on div at bounding box center [43, 18] width 15 height 21
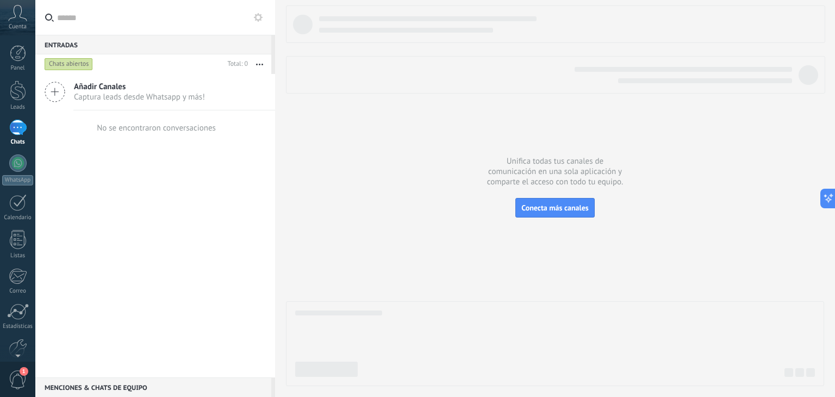
click at [372, 159] on div at bounding box center [555, 195] width 538 height 381
click at [383, 240] on div at bounding box center [555, 195] width 538 height 381
click at [13, 93] on div at bounding box center [18, 90] width 16 height 20
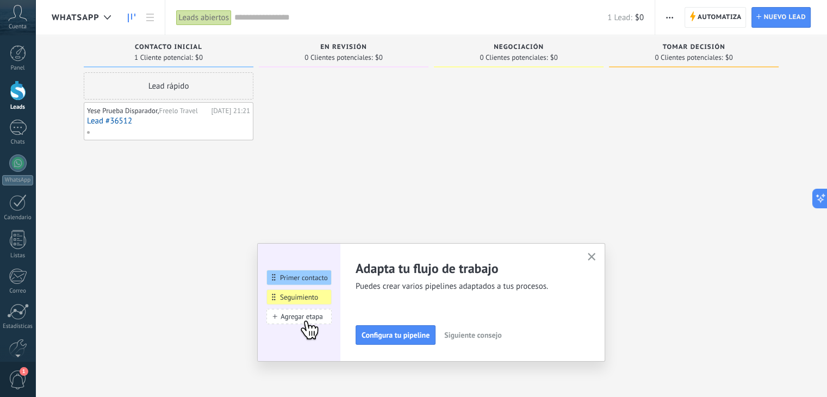
click at [198, 125] on div "Yese Prueba Disparador, Freelo Travel [DATE] 21:21 Lead #36512" at bounding box center [168, 121] width 163 height 32
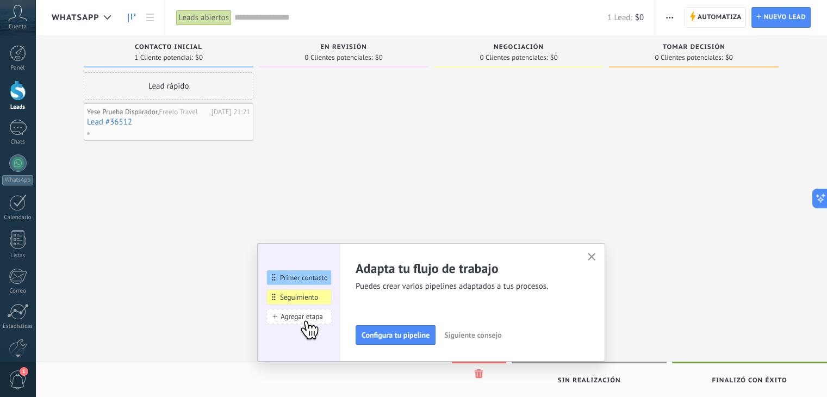
drag, startPoint x: 198, startPoint y: 125, endPoint x: 180, endPoint y: 131, distance: 18.4
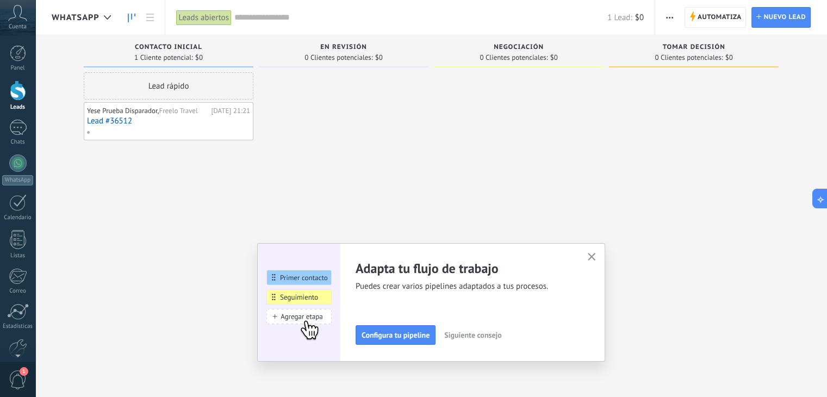
click at [180, 131] on div at bounding box center [167, 132] width 162 height 10
click at [185, 88] on div "Lead rápido" at bounding box center [169, 85] width 170 height 27
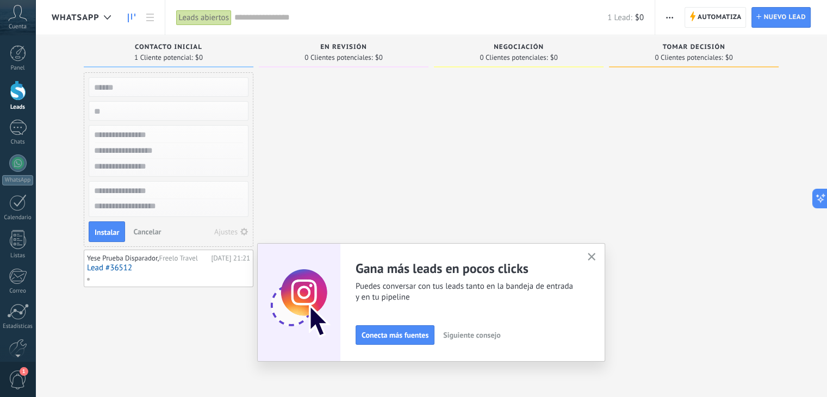
click at [158, 233] on span "Cancelar" at bounding box center [147, 232] width 28 height 10
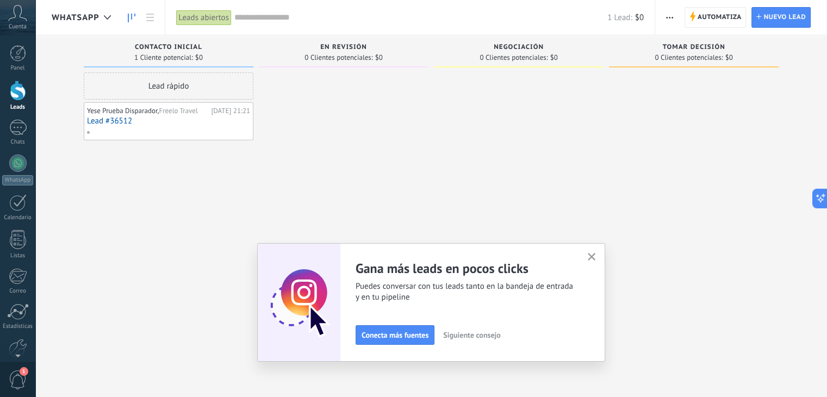
click at [195, 140] on div "Lead rápido Yese Prueba Disparador, Freelo Travel [DATE] 21:21 Lead #36512" at bounding box center [169, 199] width 170 height 255
click at [93, 133] on span at bounding box center [92, 132] width 12 height 10
click at [93, 133] on div at bounding box center [169, 121] width 170 height 38
click at [128, 188] on div "Lead rápido Yese Prueba Disparador, Freelo Travel [DATE] 21:21 Lead #36512" at bounding box center [169, 199] width 170 height 255
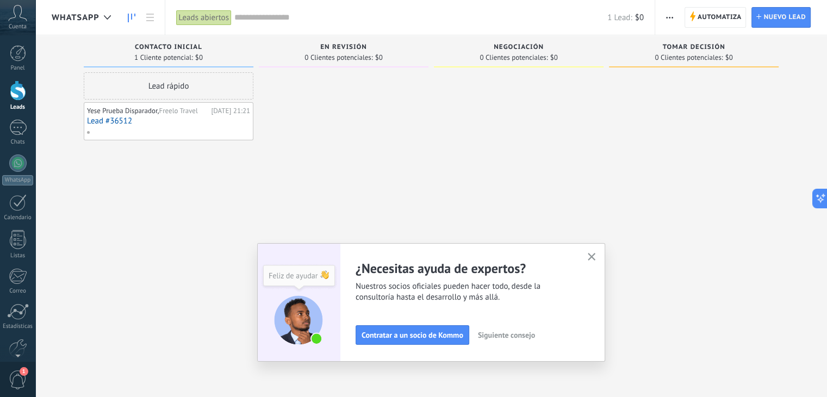
click at [350, 97] on div at bounding box center [344, 199] width 170 height 255
click at [193, 127] on div at bounding box center [167, 132] width 162 height 10
click at [121, 120] on link "Lead #36512" at bounding box center [168, 120] width 163 height 9
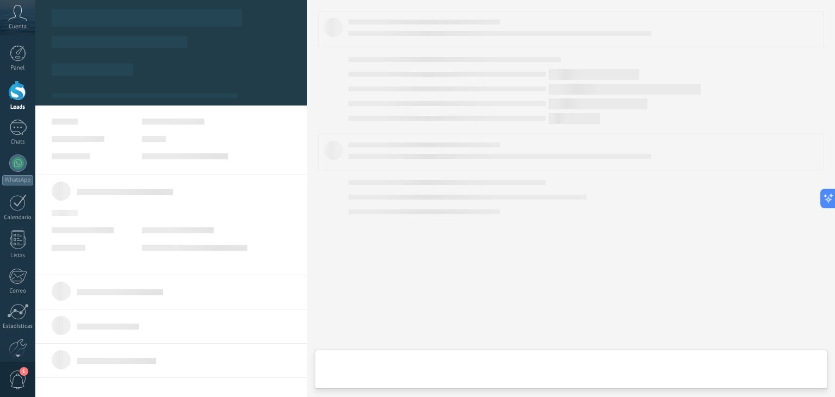
type textarea "***"
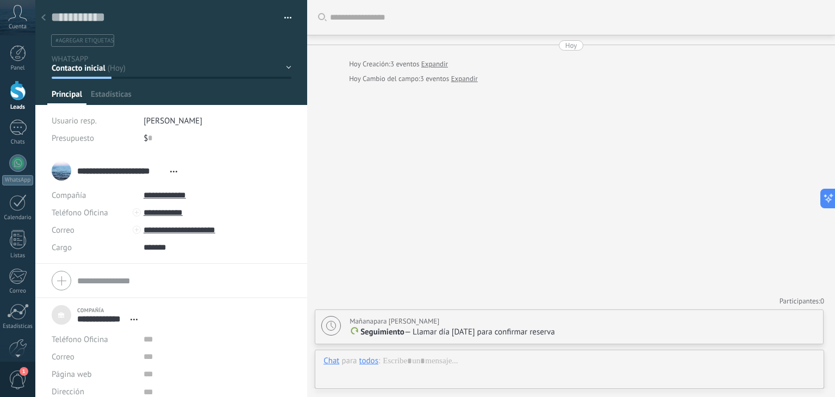
scroll to position [11, 0]
click at [0, 0] on div "Contacto inicial Negociación Tomar decisión Logrado con éxito Ventas Perdidos" at bounding box center [0, 0] width 0 height 0
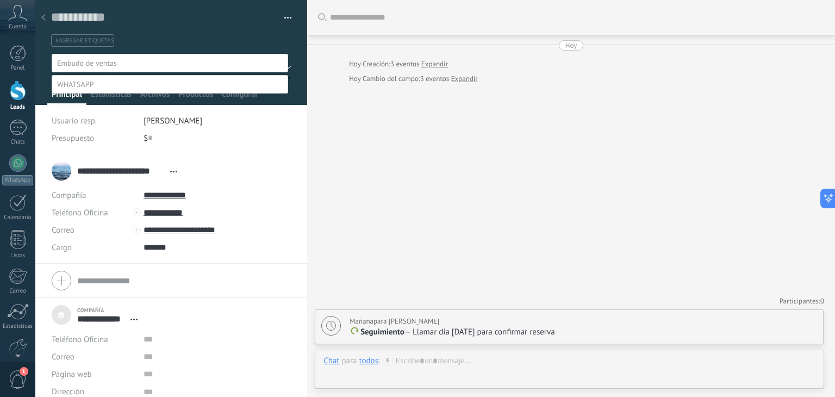
scroll to position [21, 0]
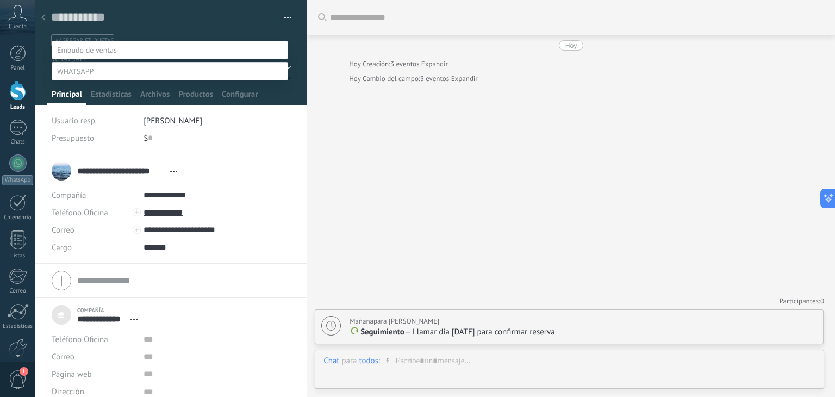
click at [0, 0] on label "Negociación" at bounding box center [0, 0] width 0 height 0
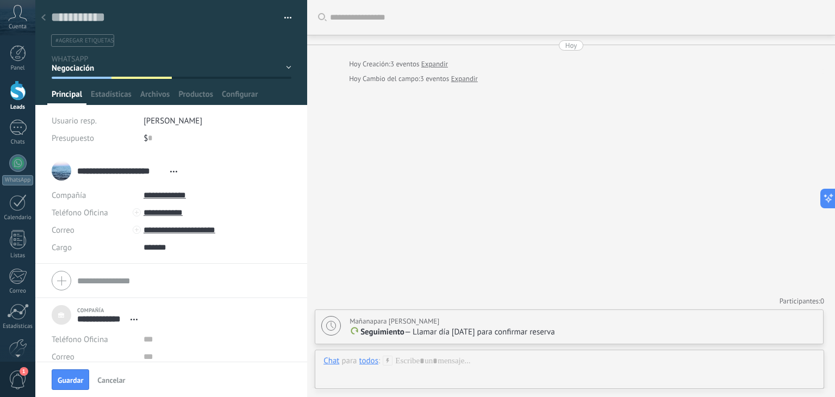
click at [520, 163] on div "Buscar Carga más [DATE] [DATE] Creación: 3 eventos Expandir [DATE] Cambio del c…" at bounding box center [571, 198] width 528 height 397
click at [76, 376] on span "Guardar" at bounding box center [71, 380] width 26 height 8
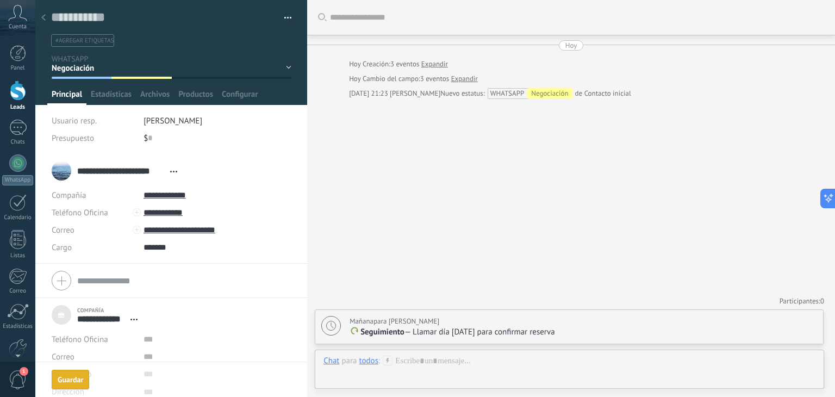
click at [501, 214] on div "Buscar Carga más [DATE] [DATE] Creación: 3 eventos Expandir [DATE] Cambio del c…" at bounding box center [571, 198] width 528 height 397
click at [43, 18] on icon at bounding box center [43, 17] width 4 height 7
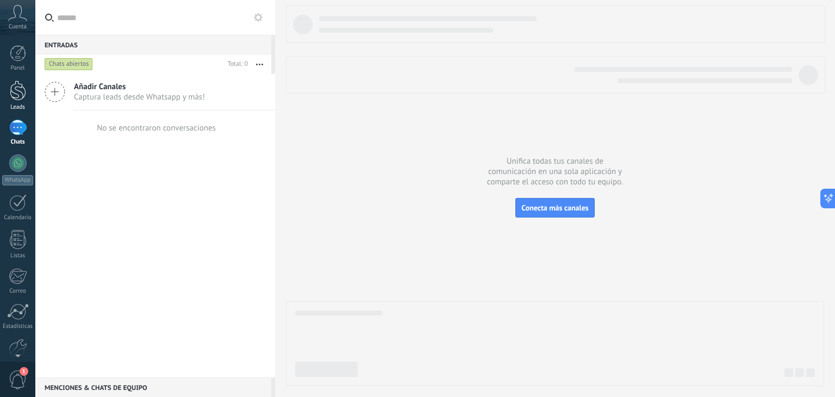
click at [16, 93] on div at bounding box center [18, 90] width 16 height 20
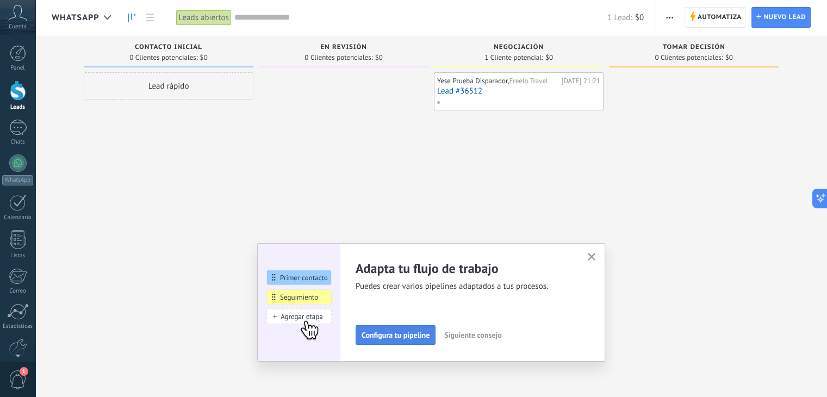
click at [411, 333] on span "Configura tu pipeline" at bounding box center [395, 335] width 68 height 8
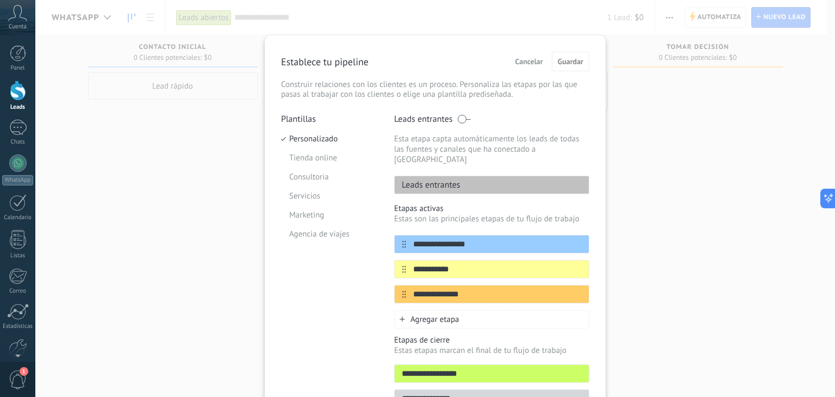
click at [529, 58] on span "Cancelar" at bounding box center [529, 62] width 28 height 8
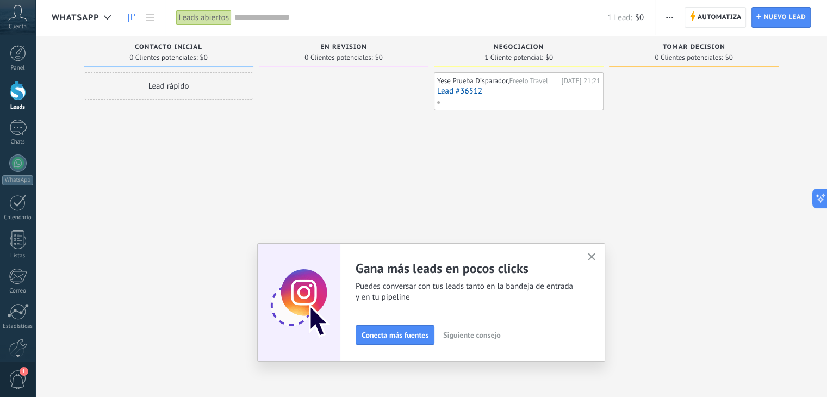
click at [472, 336] on span "Siguiente consejo" at bounding box center [471, 335] width 57 height 8
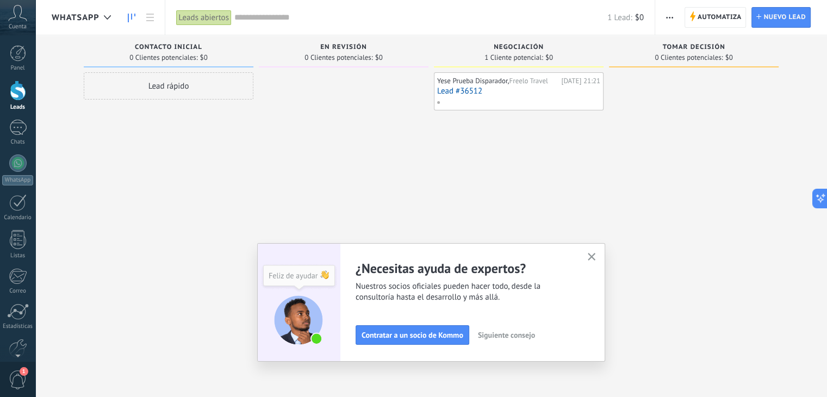
click at [503, 334] on span "Siguiente consejo" at bounding box center [506, 335] width 57 height 8
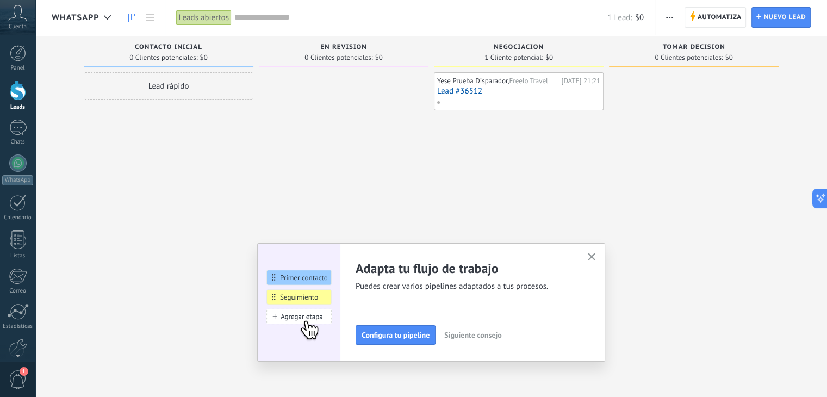
click at [498, 336] on span "Siguiente consejo" at bounding box center [472, 335] width 57 height 8
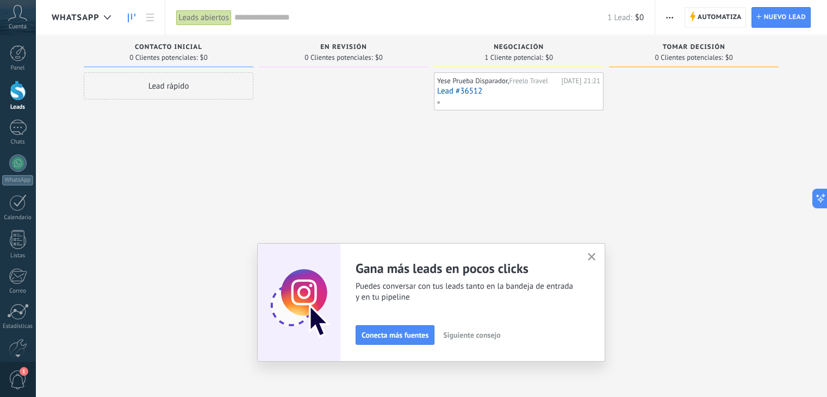
click at [473, 331] on span "Siguiente consejo" at bounding box center [471, 335] width 57 height 8
click at [323, 52] on div "En Revisión" at bounding box center [343, 47] width 159 height 9
click at [333, 54] on span "0 Clientes potenciales:" at bounding box center [338, 57] width 68 height 7
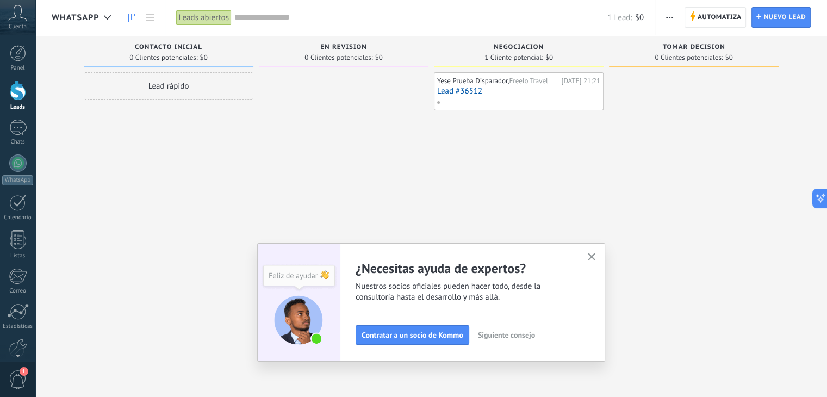
drag, startPoint x: 334, startPoint y: 54, endPoint x: 327, endPoint y: 42, distance: 13.4
click at [327, 42] on div "En Revisión 0 Clientes potenciales: $0" at bounding box center [344, 51] width 170 height 32
click at [676, 17] on button "button" at bounding box center [670, 17] width 16 height 21
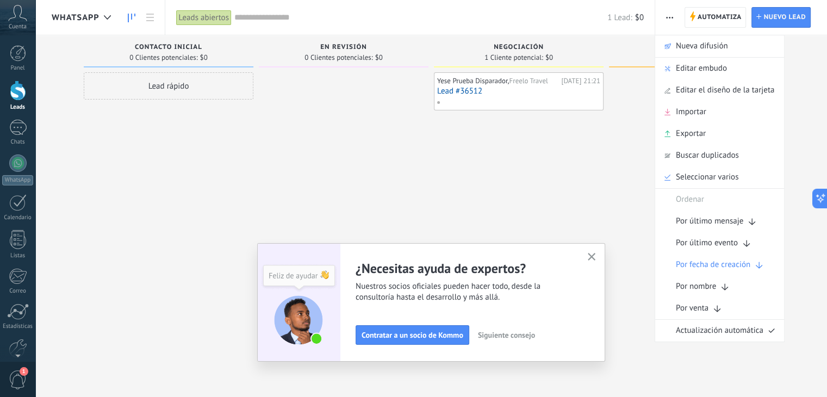
click at [202, 19] on div "Leads abiertos" at bounding box center [203, 18] width 55 height 16
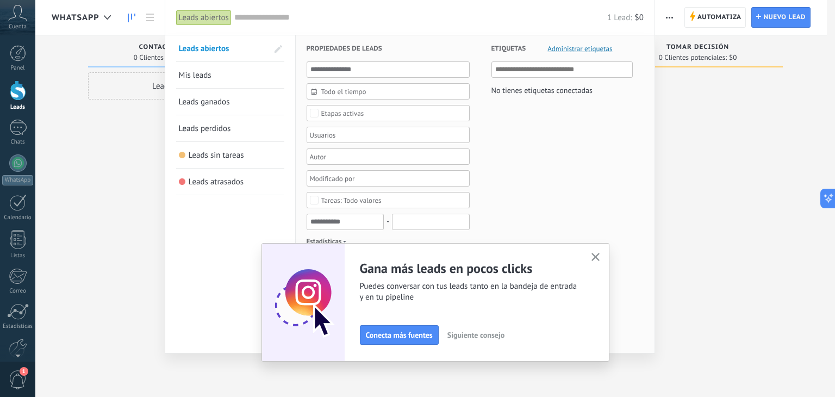
click at [707, 151] on div at bounding box center [417, 198] width 835 height 397
